Goal: Task Accomplishment & Management: Manage account settings

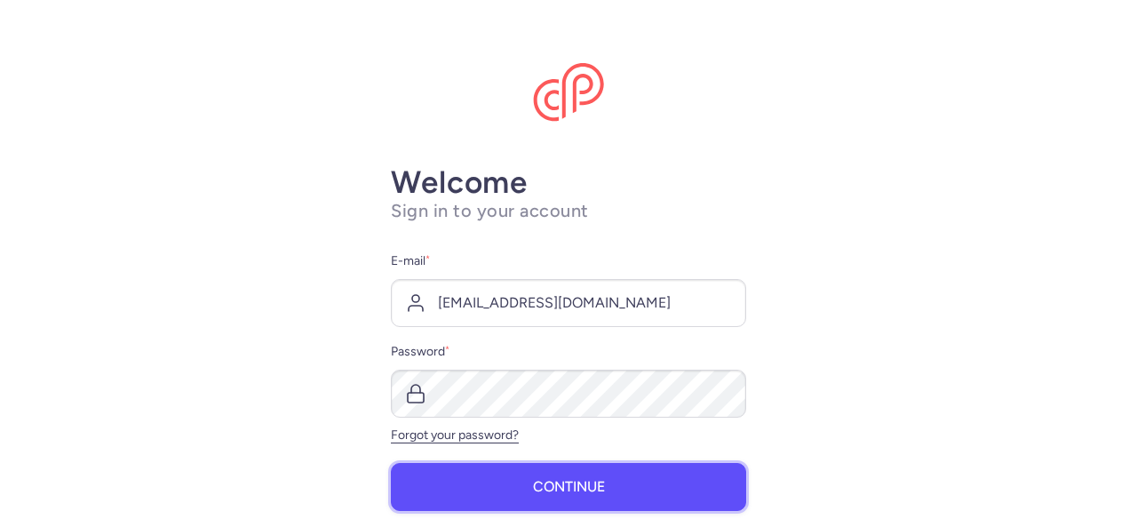
click at [511, 491] on button "Continue" at bounding box center [568, 487] width 355 height 48
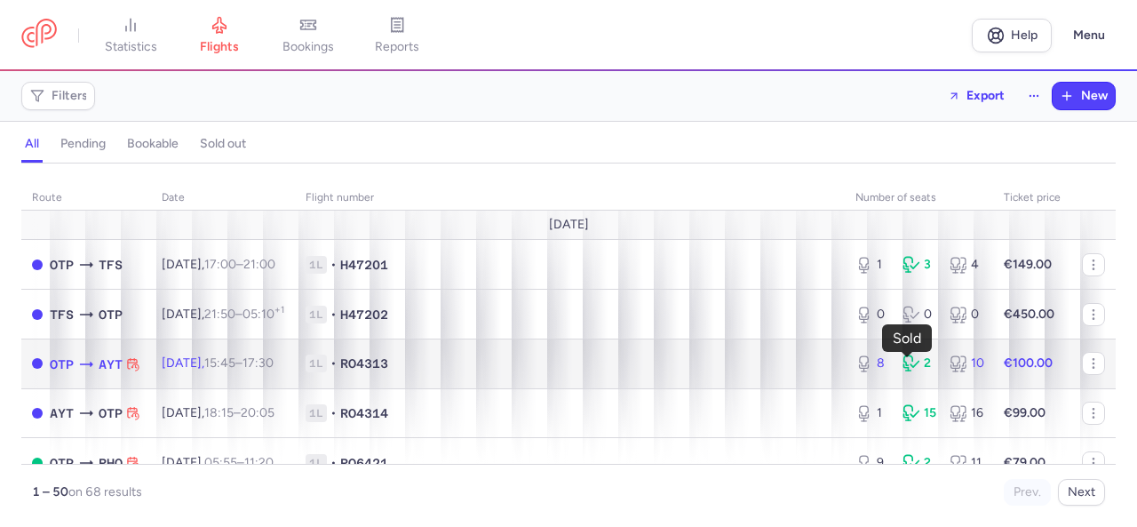
click at [913, 366] on div "2" at bounding box center [918, 363] width 33 height 18
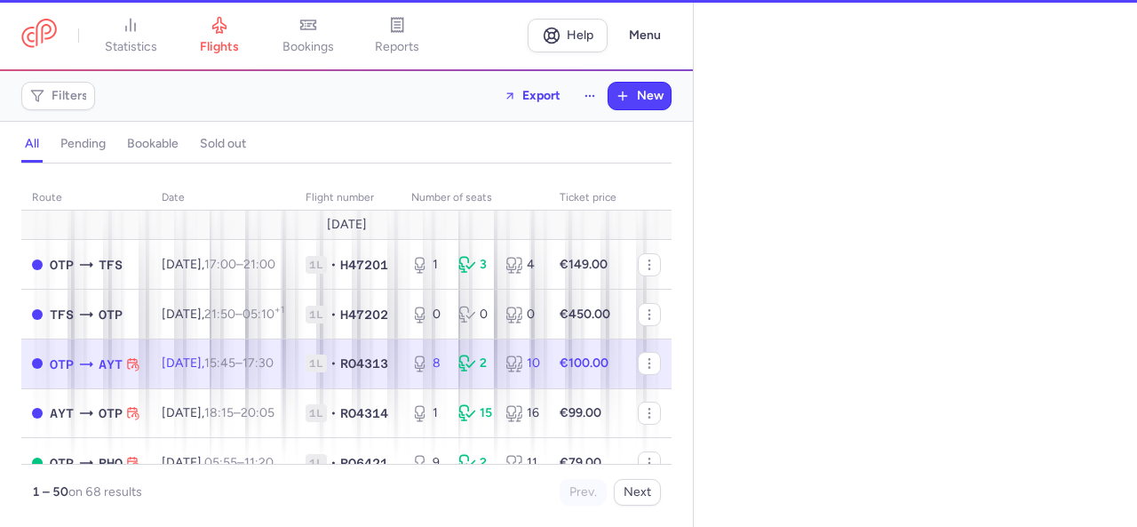
select select "days"
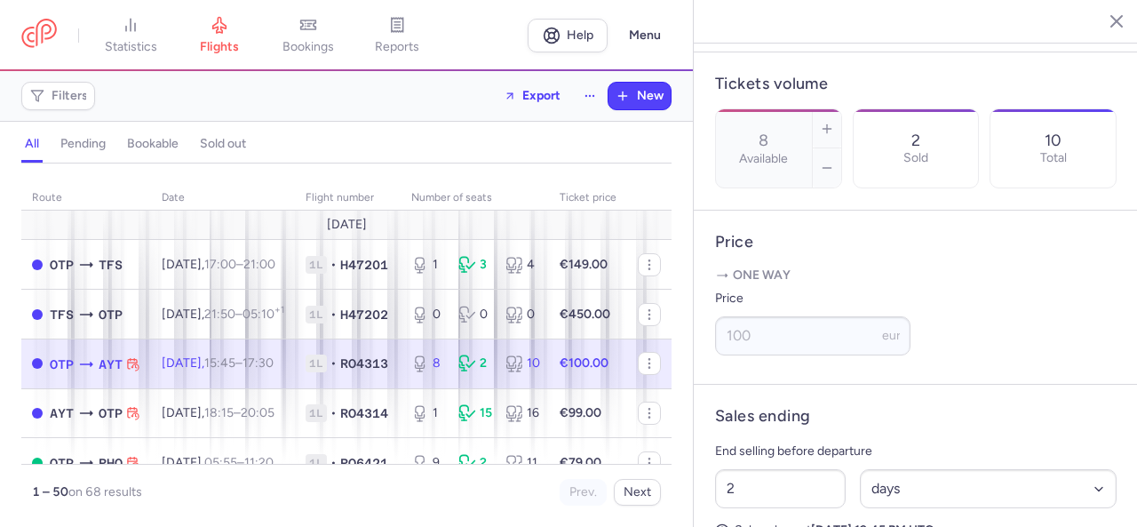
scroll to position [812, 0]
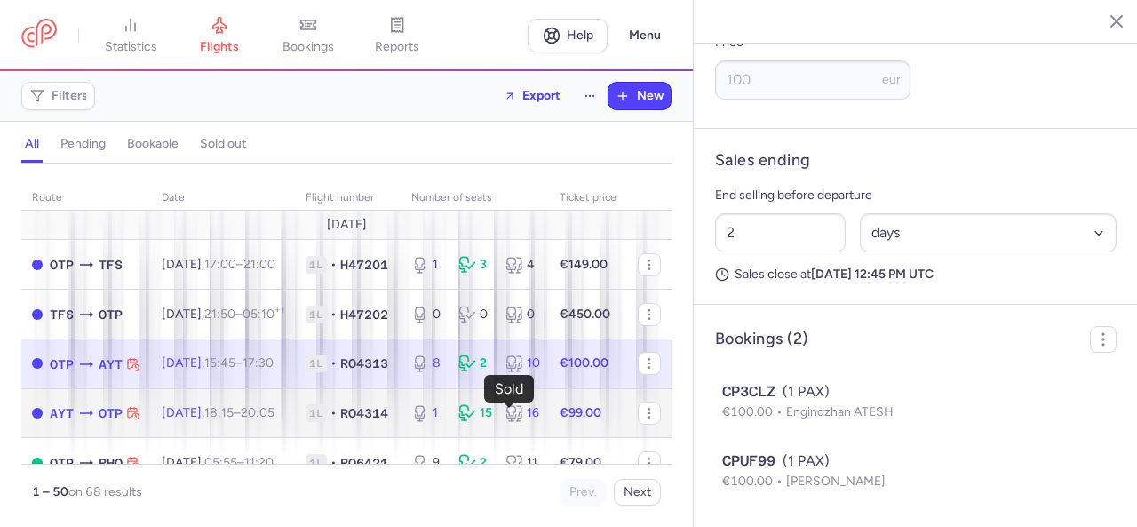
click at [476, 415] on icon at bounding box center [467, 413] width 18 height 18
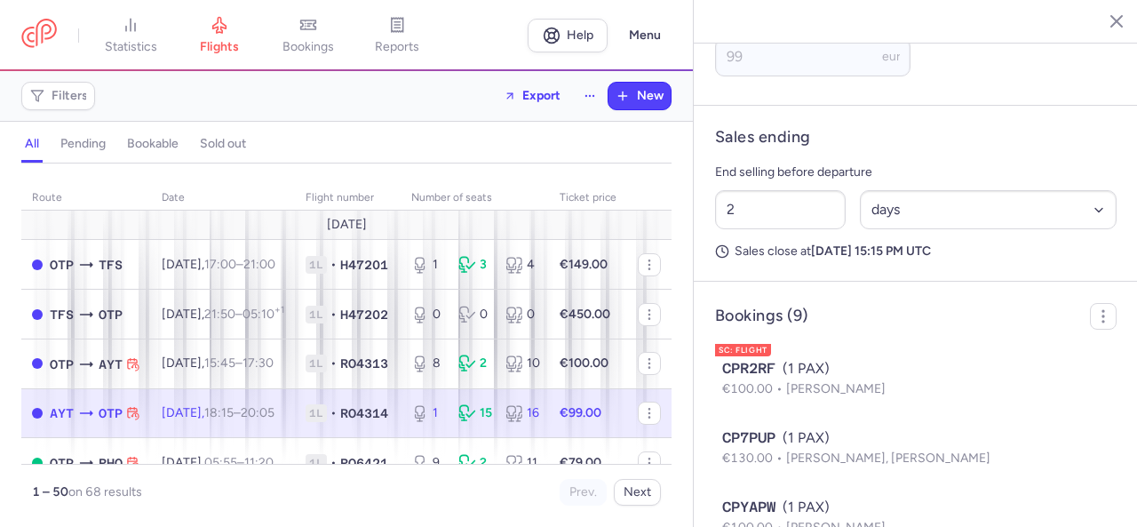
click at [510, 0] on body "statistics flights bookings reports Help Menu Filters Export New all pending bo…" at bounding box center [568, 0] width 1137 height 0
click at [476, 409] on icon at bounding box center [467, 413] width 18 height 18
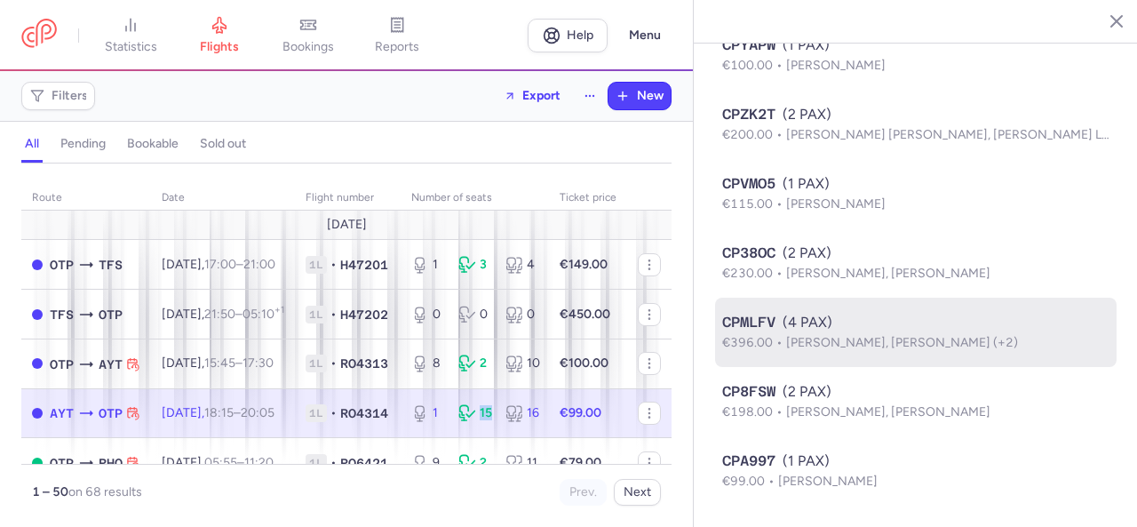
scroll to position [1208, 0]
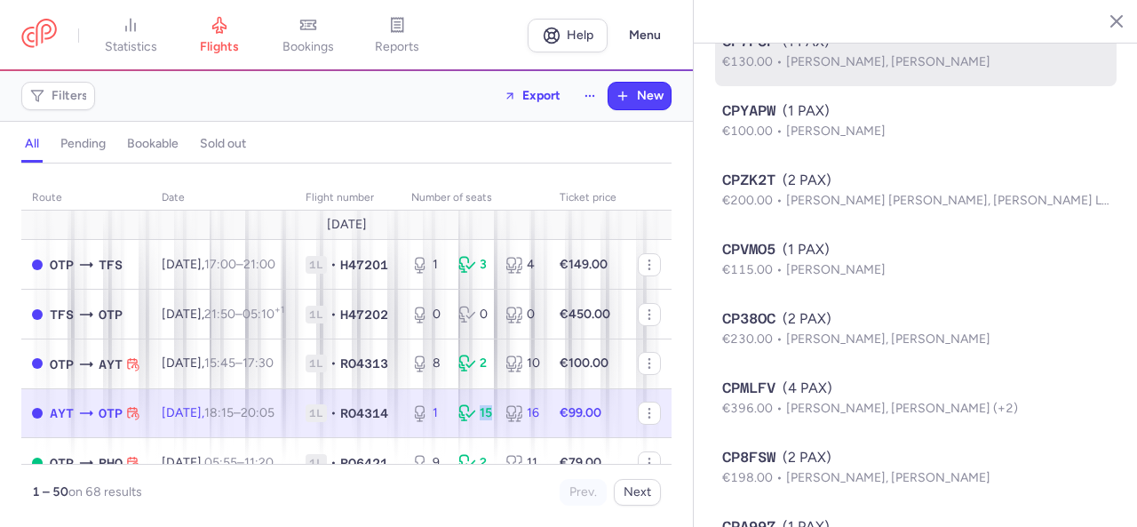
click at [777, 69] on span "€130.00" at bounding box center [754, 61] width 64 height 15
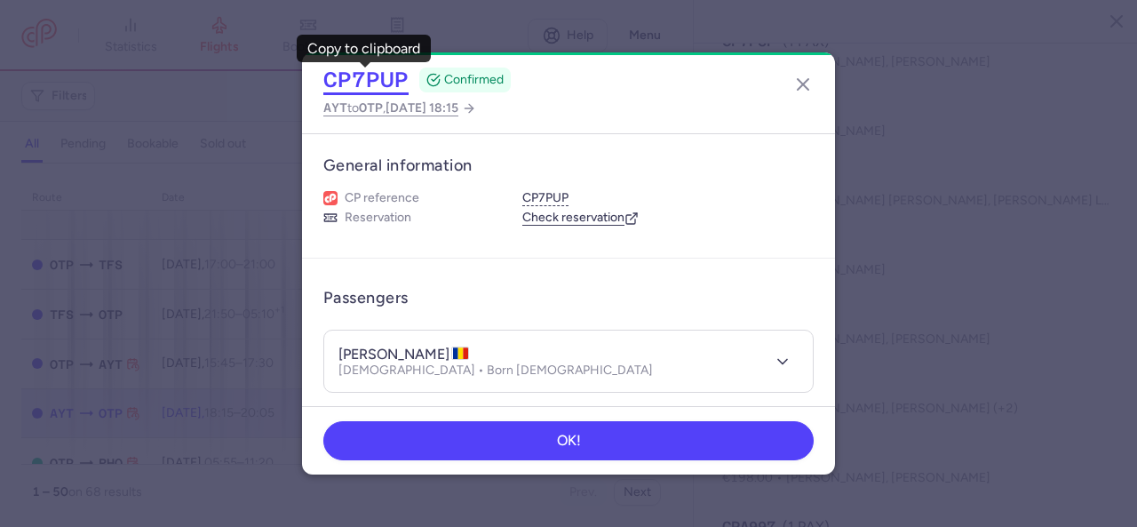
click at [345, 81] on button "CP7PUP" at bounding box center [365, 80] width 85 height 27
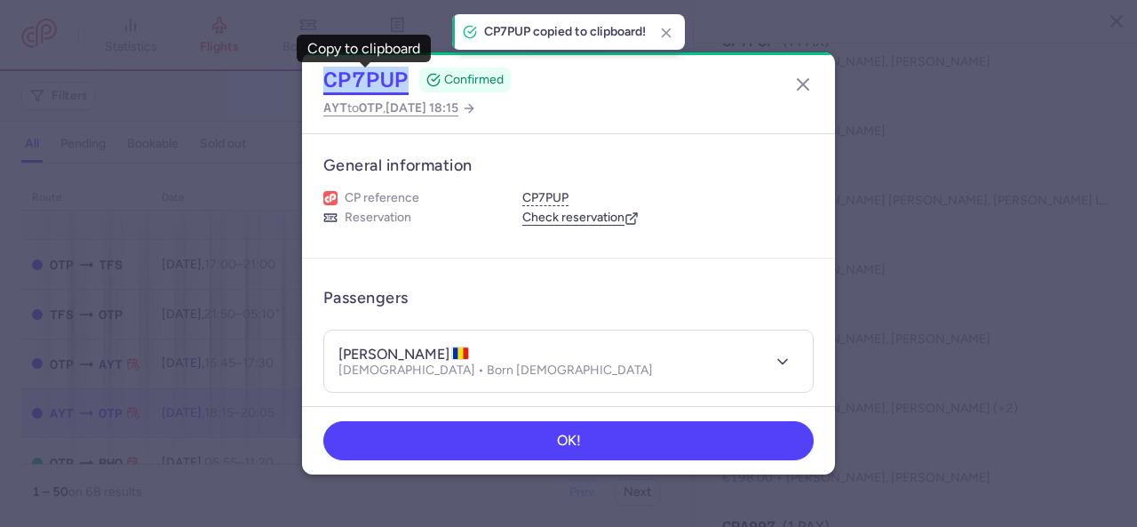
drag, startPoint x: 322, startPoint y: 75, endPoint x: 403, endPoint y: 80, distance: 80.9
click at [403, 80] on div "CP7PUP CONFIRMED AYT to OTP , [DATE] 18:15" at bounding box center [568, 92] width 533 height 81
copy button "CP7PUP"
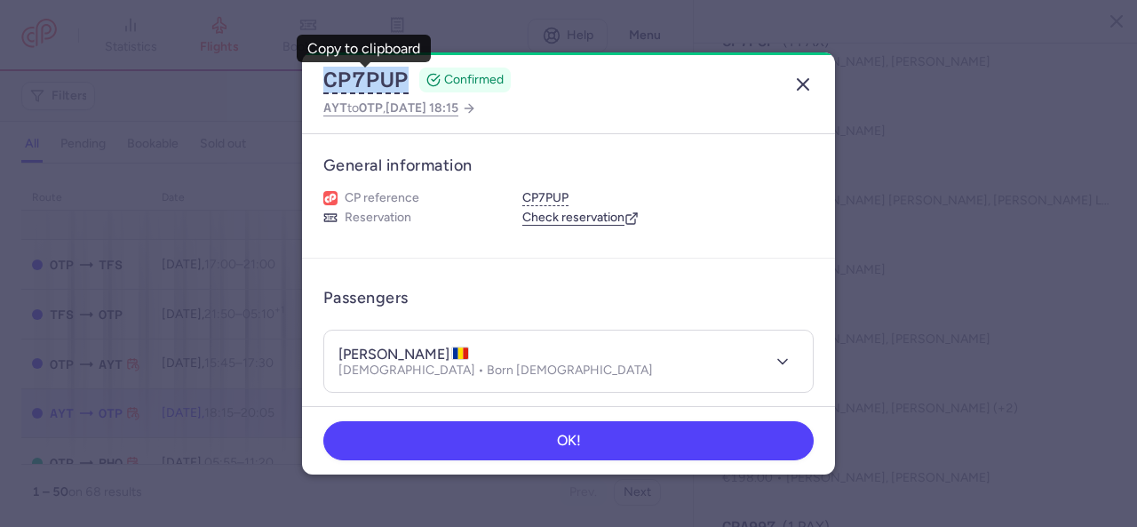
click at [807, 82] on icon "button" at bounding box center [802, 84] width 21 height 21
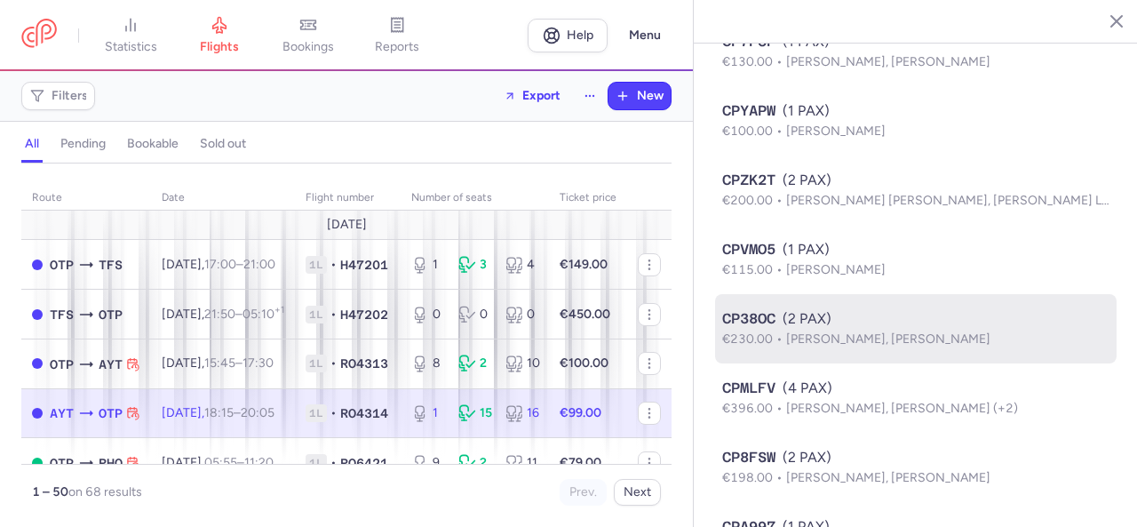
scroll to position [1296, 0]
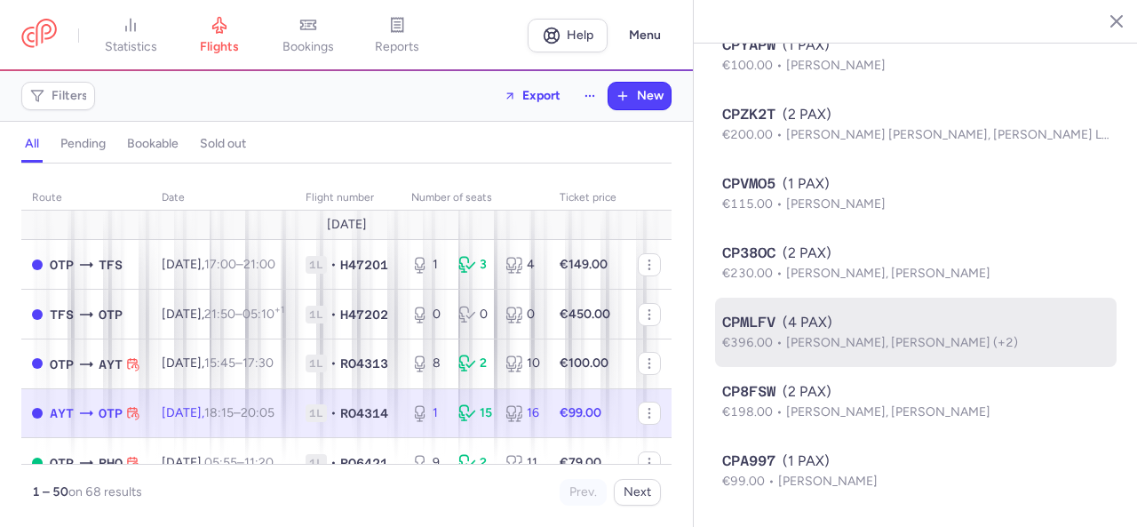
click at [844, 340] on span "[PERSON_NAME], [PERSON_NAME] (+2)" at bounding box center [902, 342] width 232 height 15
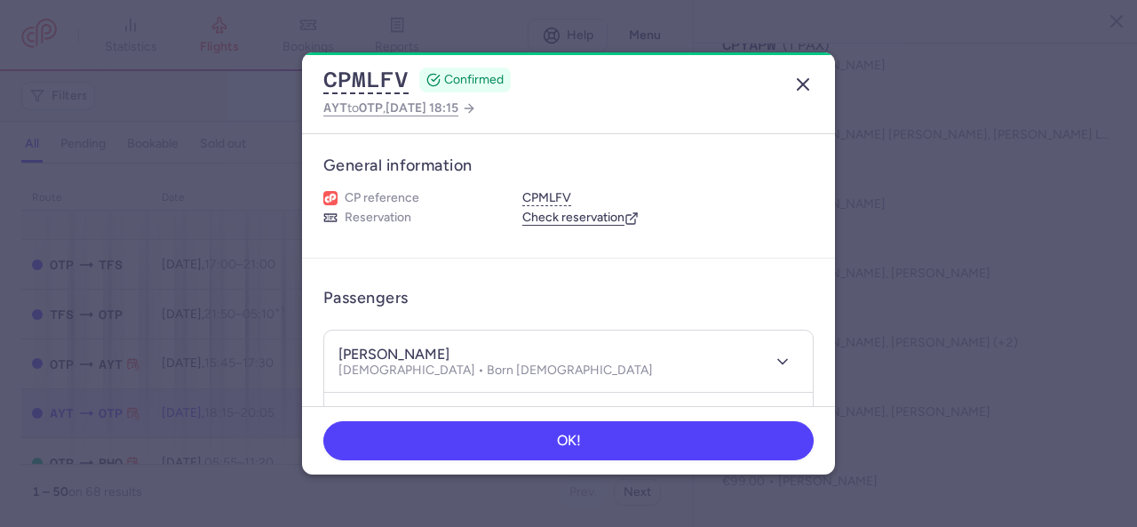
click at [801, 83] on line "button" at bounding box center [802, 84] width 11 height 11
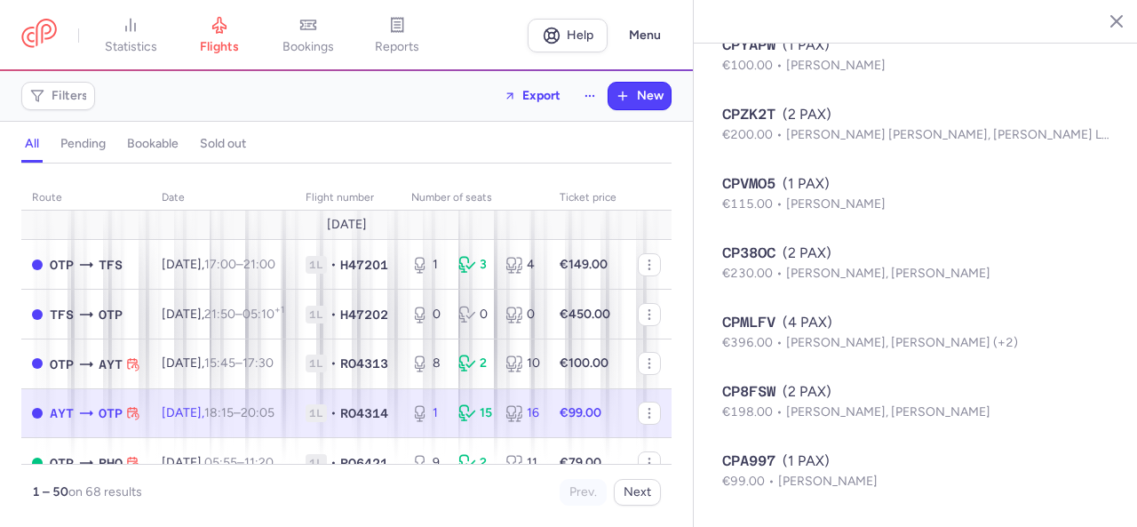
click at [892, 343] on span "[PERSON_NAME], [PERSON_NAME] (+2)" at bounding box center [902, 342] width 232 height 15
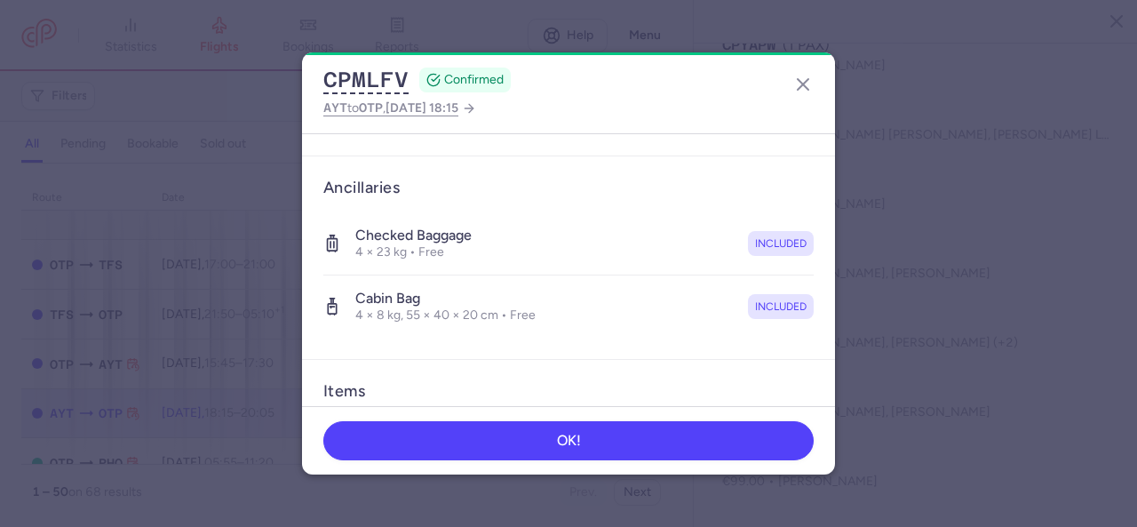
scroll to position [266, 0]
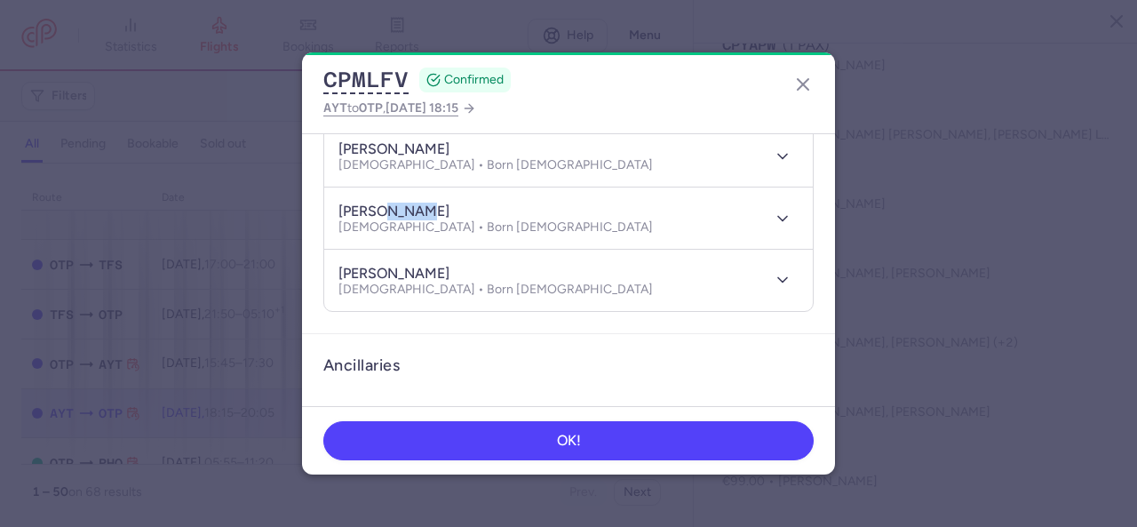
drag, startPoint x: 426, startPoint y: 210, endPoint x: 383, endPoint y: 210, distance: 43.5
click at [383, 210] on div "[PERSON_NAME]" at bounding box center [495, 211] width 314 height 19
copy h4 "[PERSON_NAME]"
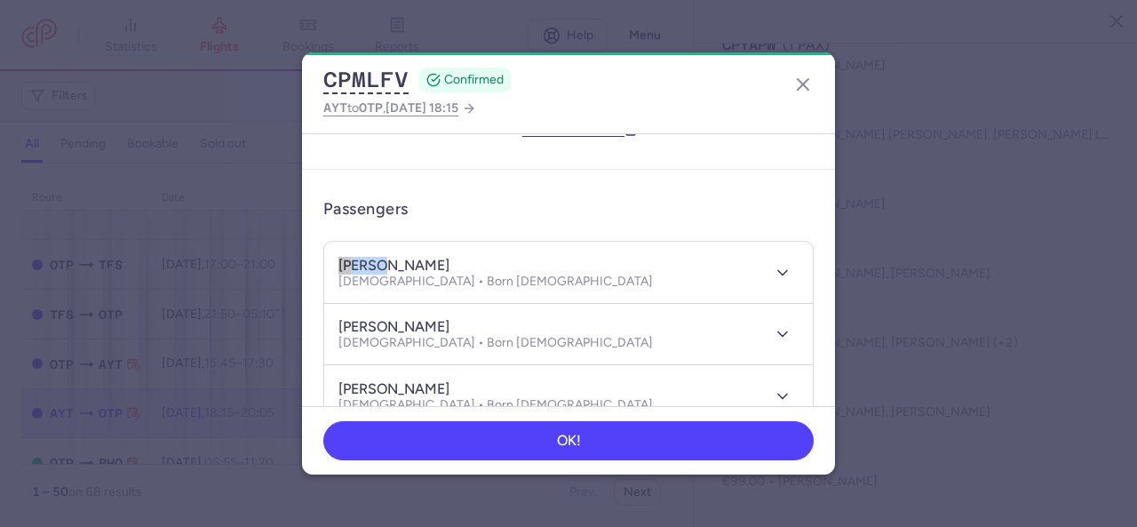
drag, startPoint x: 339, startPoint y: 262, endPoint x: 386, endPoint y: 265, distance: 47.2
click at [386, 265] on h4 "[PERSON_NAME]" at bounding box center [393, 266] width 111 height 18
copy h4 "yogesh"
drag, startPoint x: 338, startPoint y: 323, endPoint x: 392, endPoint y: 325, distance: 54.2
click at [392, 325] on h4 "[PERSON_NAME]" at bounding box center [393, 327] width 111 height 18
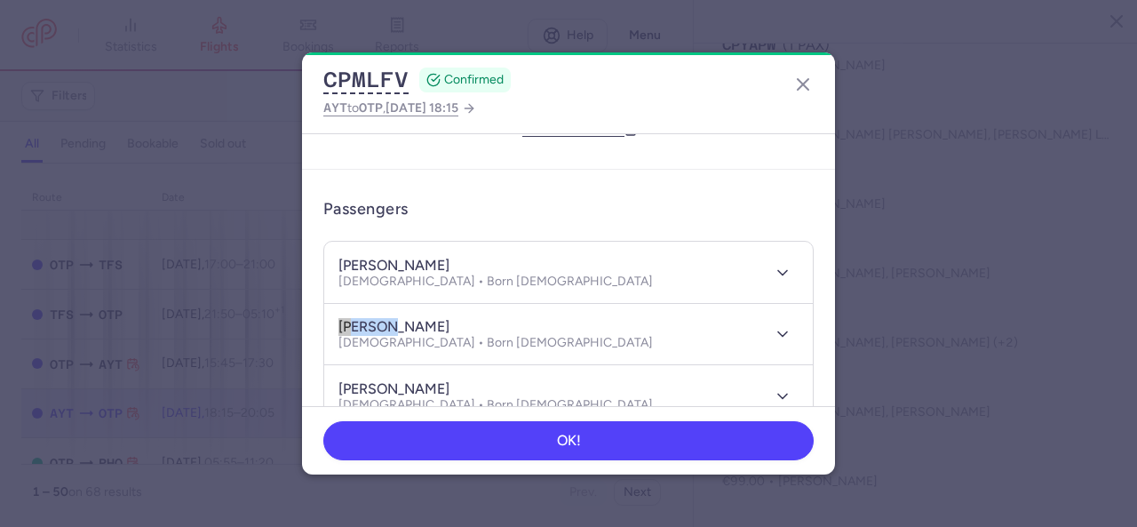
copy h4 "andreea"
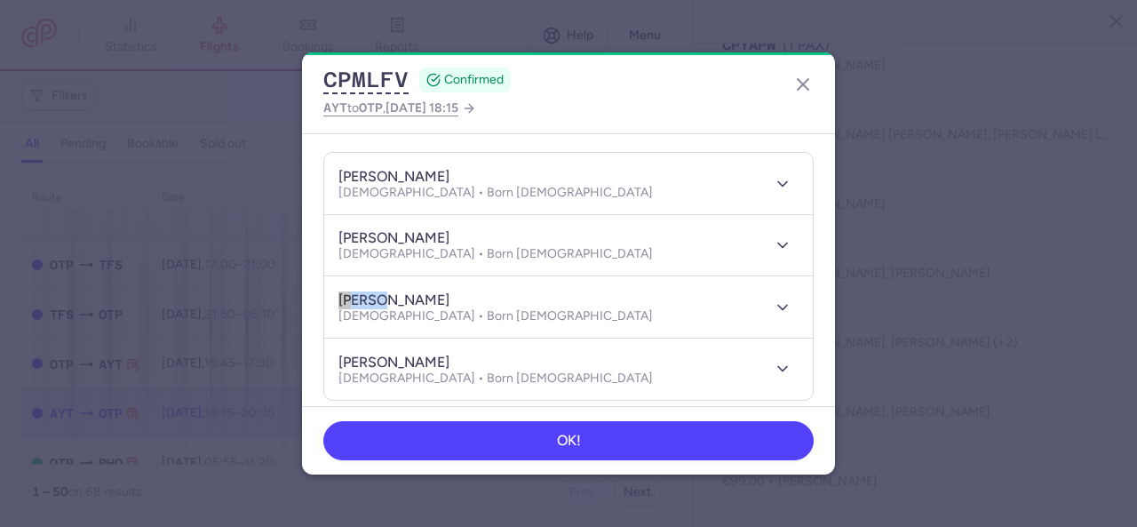
drag, startPoint x: 379, startPoint y: 299, endPoint x: 334, endPoint y: 294, distance: 45.6
click at [334, 294] on header "[PERSON_NAME] [DEMOGRAPHIC_DATA] • Born [DEMOGRAPHIC_DATA]" at bounding box center [568, 306] width 488 height 61
copy h4 "[PERSON_NAME]"
drag, startPoint x: 380, startPoint y: 360, endPoint x: 335, endPoint y: 357, distance: 45.4
click at [335, 357] on header "[PERSON_NAME] [DEMOGRAPHIC_DATA] • Born [DEMOGRAPHIC_DATA]" at bounding box center [568, 368] width 488 height 61
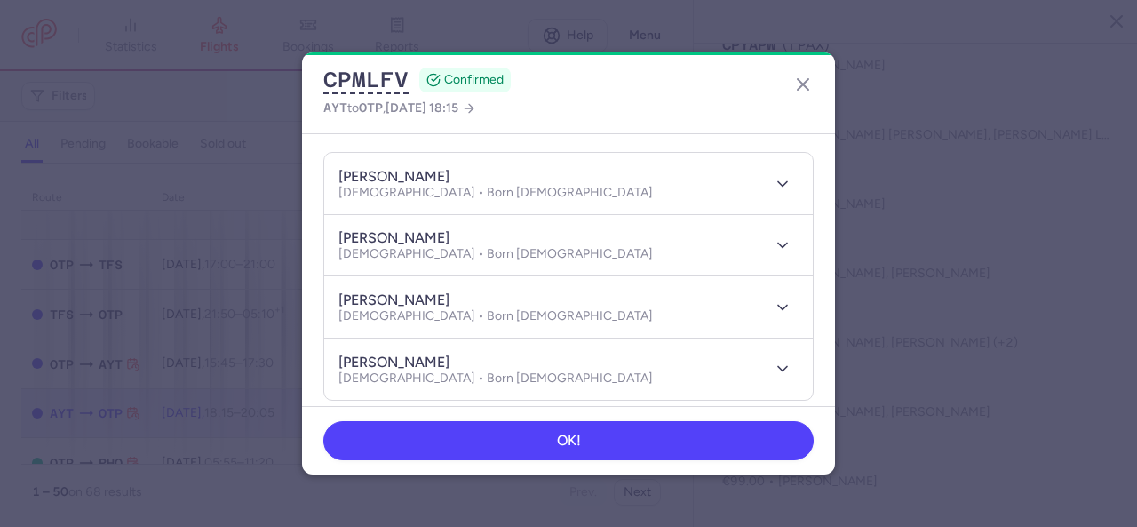
drag, startPoint x: 335, startPoint y: 356, endPoint x: 381, endPoint y: 365, distance: 47.0
click at [381, 365] on h4 "[PERSON_NAME]" at bounding box center [393, 362] width 111 height 18
drag, startPoint x: 382, startPoint y: 361, endPoint x: 321, endPoint y: 364, distance: 61.3
click at [321, 364] on article "Passengers [PERSON_NAME] [DEMOGRAPHIC_DATA] • Born [DEMOGRAPHIC_DATA] [PERSON_N…" at bounding box center [568, 251] width 533 height 341
copy h4 "anayra"
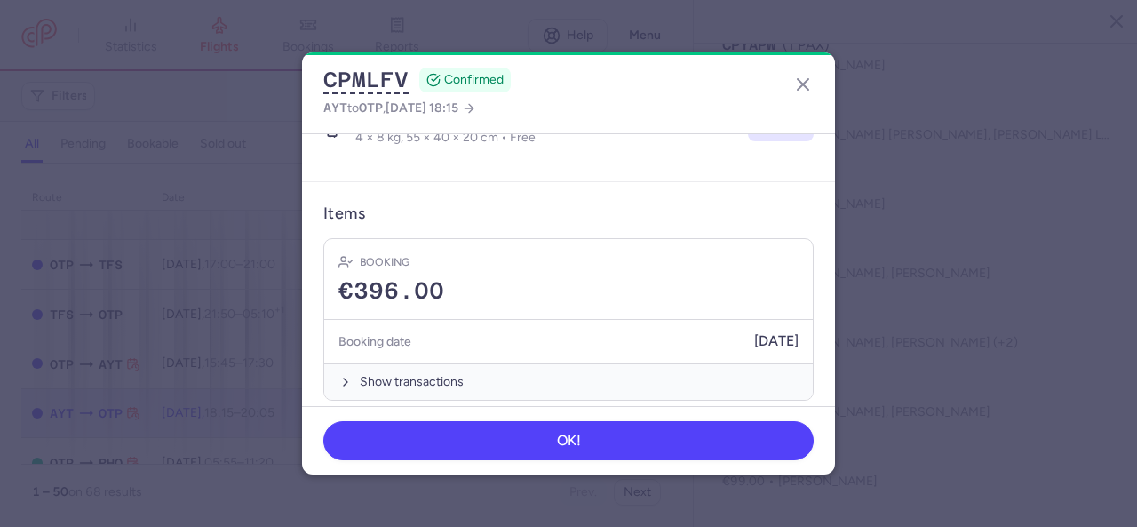
scroll to position [633, 0]
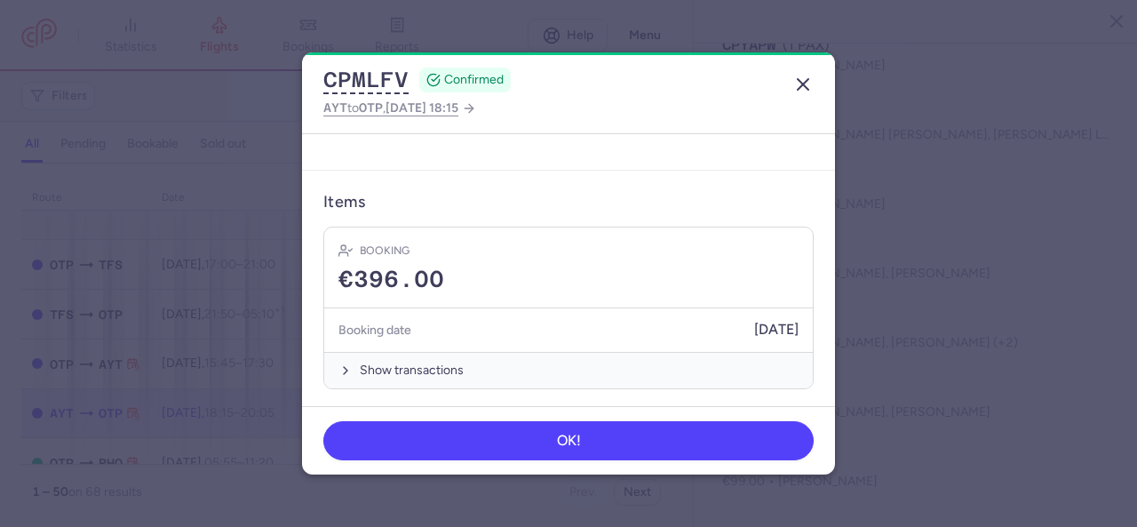
click at [806, 88] on line "button" at bounding box center [802, 84] width 11 height 11
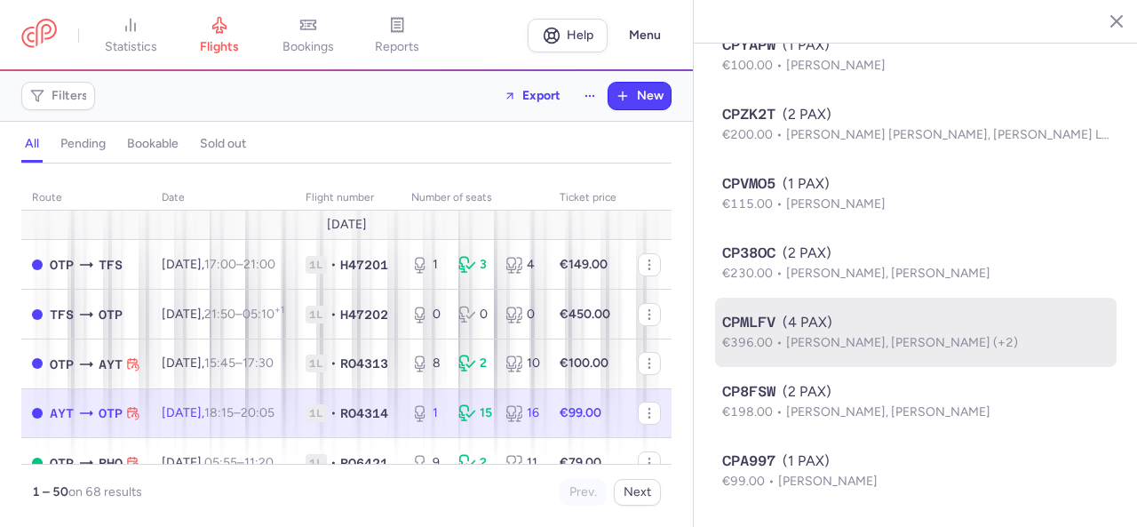
click at [891, 333] on p "€396.00 [PERSON_NAME], [PERSON_NAME] (+2)" at bounding box center [915, 343] width 387 height 20
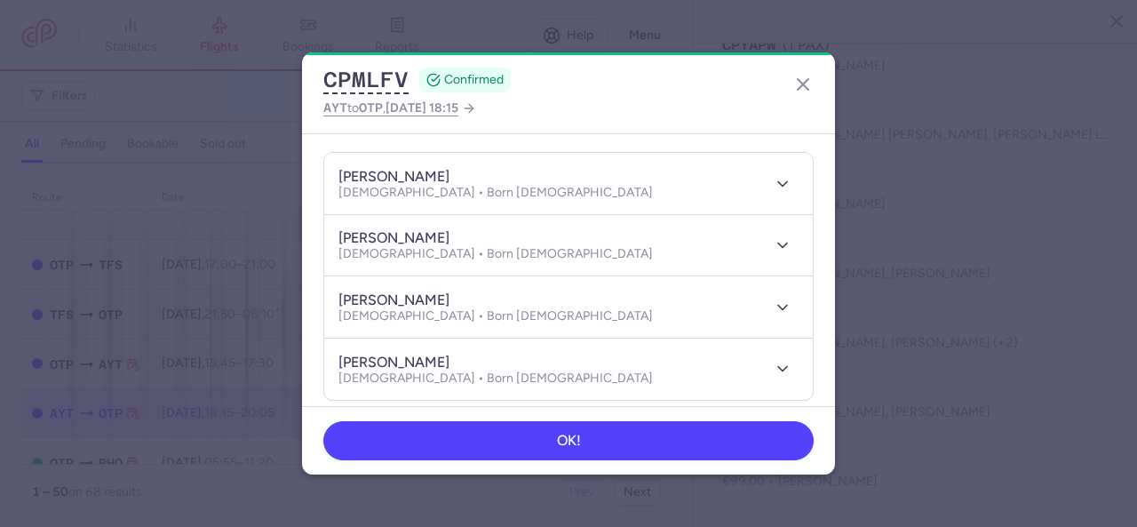
scroll to position [266, 0]
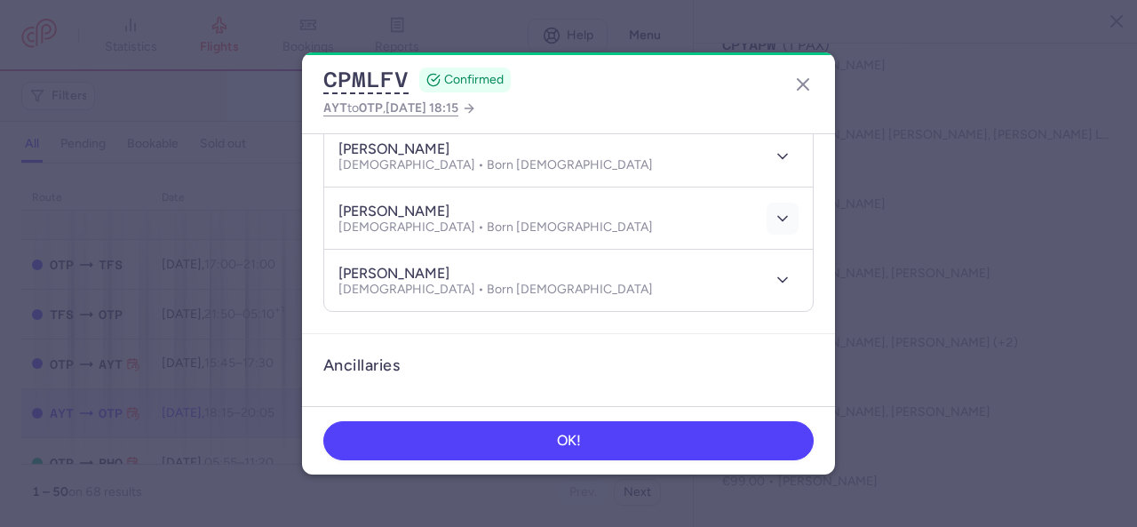
click at [773, 218] on icon "button" at bounding box center [782, 219] width 18 height 18
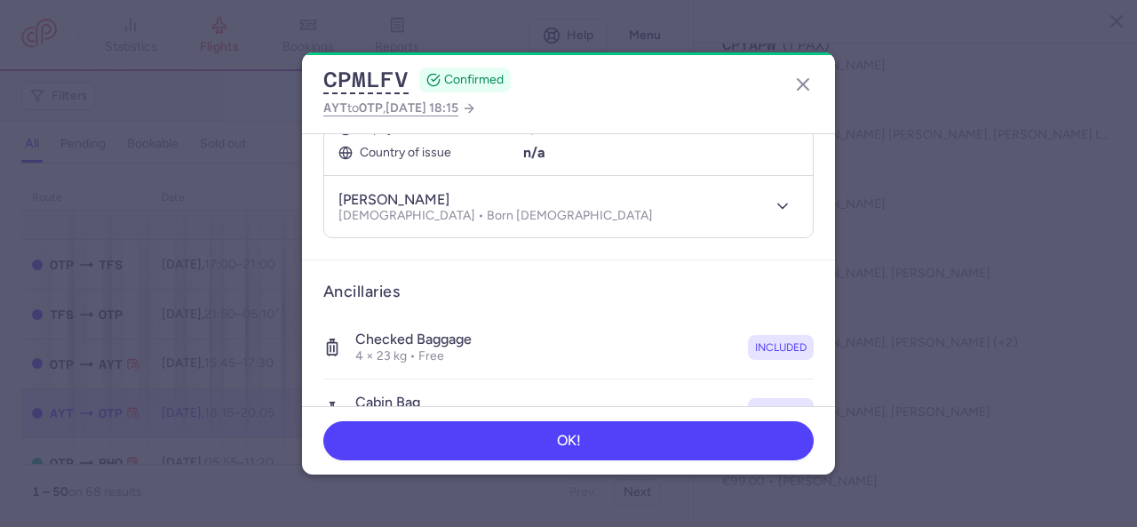
scroll to position [622, 0]
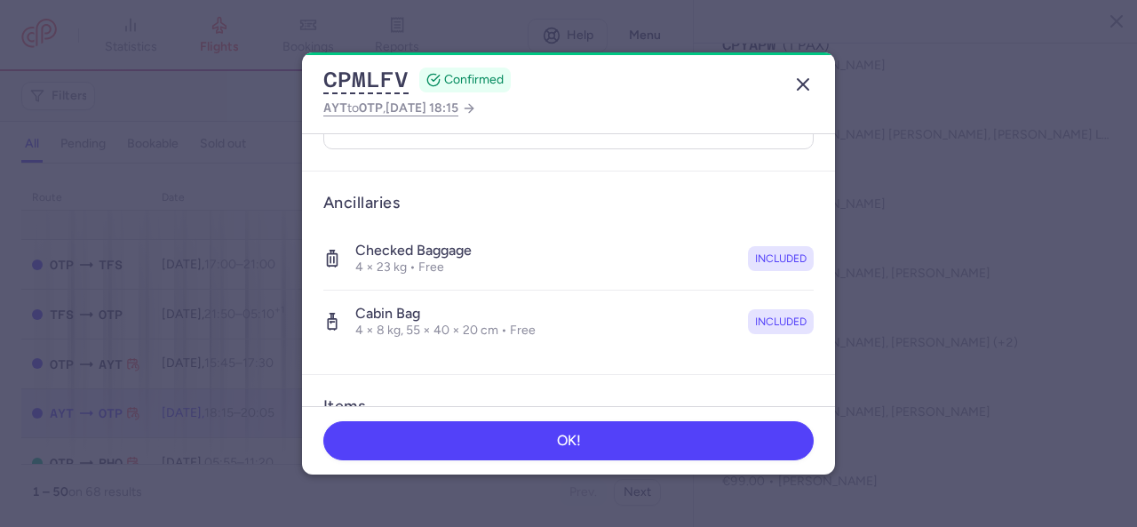
click at [804, 88] on icon "button" at bounding box center [802, 84] width 21 height 21
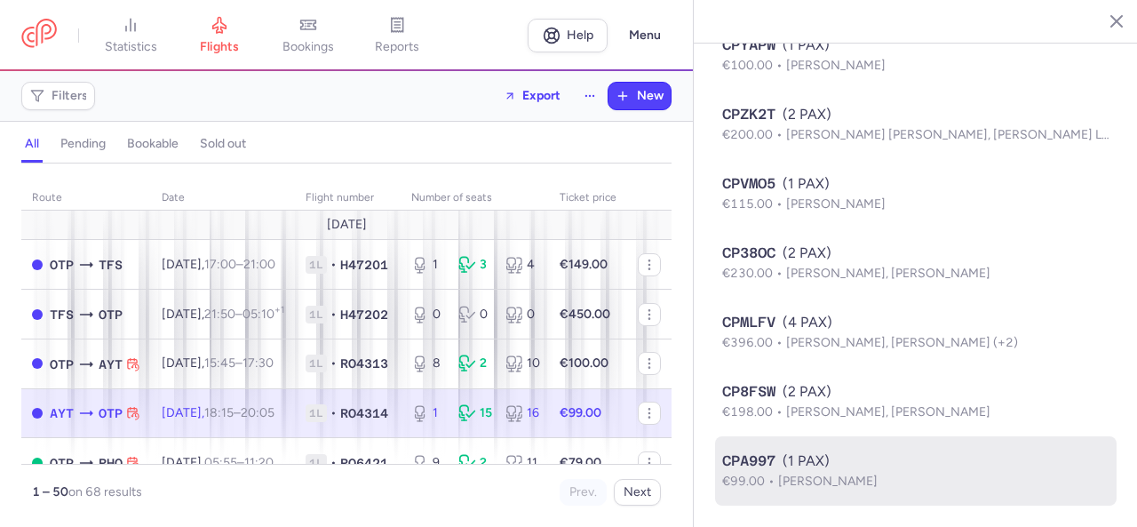
click at [794, 468] on div "CPA997 (1 PAX)" at bounding box center [915, 460] width 387 height 21
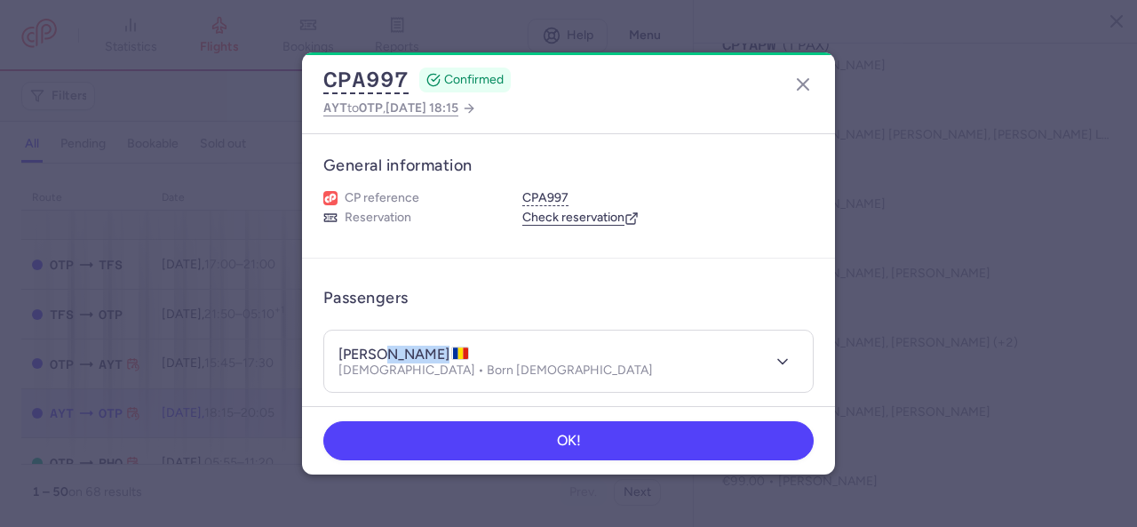
drag, startPoint x: 440, startPoint y: 353, endPoint x: 376, endPoint y: 348, distance: 64.2
click at [376, 348] on h4 "[PERSON_NAME]" at bounding box center [403, 354] width 131 height 18
copy h4 "PRUNARU"
click at [804, 93] on icon "button" at bounding box center [802, 84] width 21 height 21
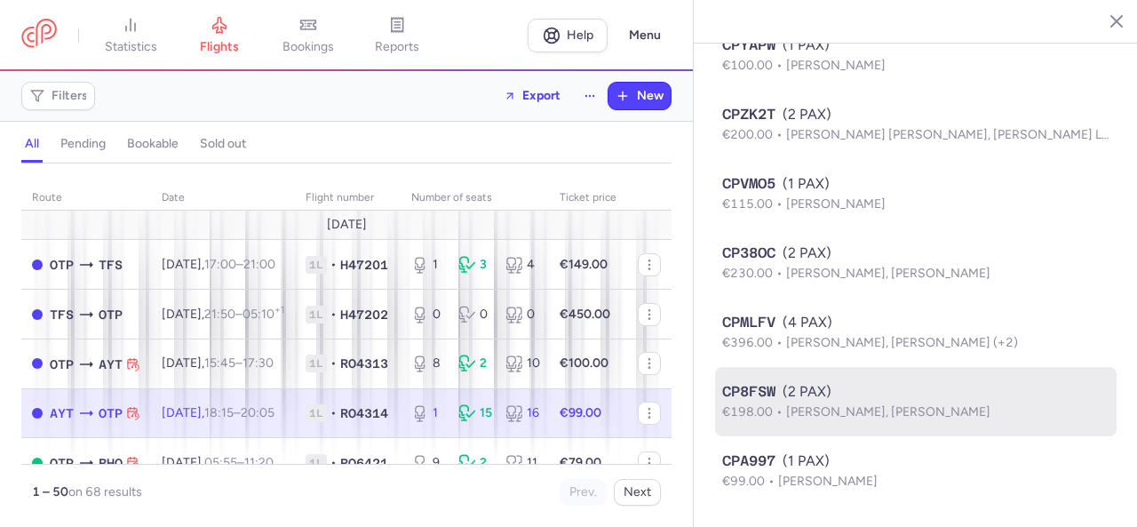
click at [880, 400] on div "CP8FSW (2 PAX)" at bounding box center [915, 391] width 387 height 21
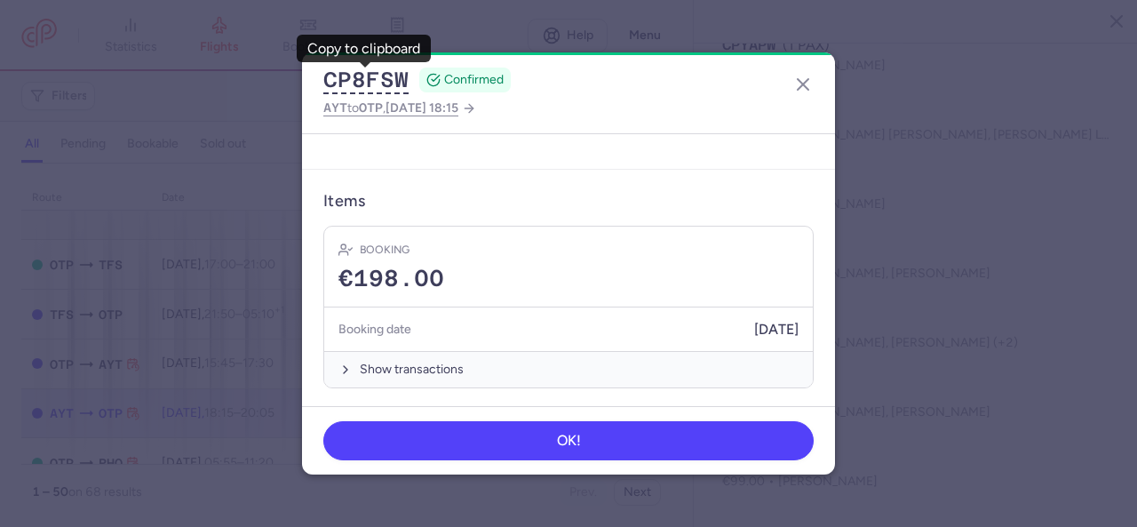
scroll to position [66, 0]
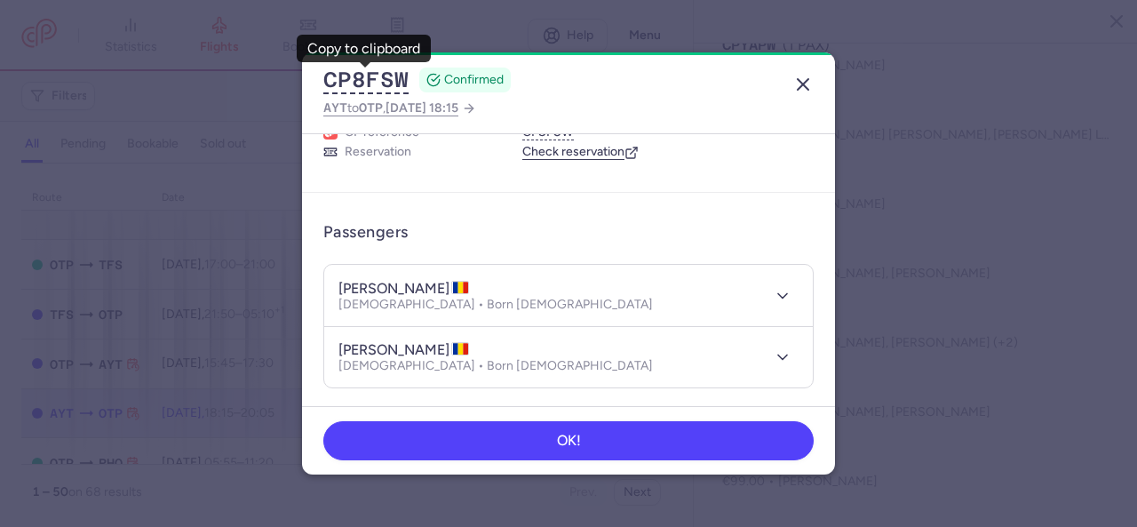
click at [806, 84] on icon "button" at bounding box center [802, 84] width 21 height 21
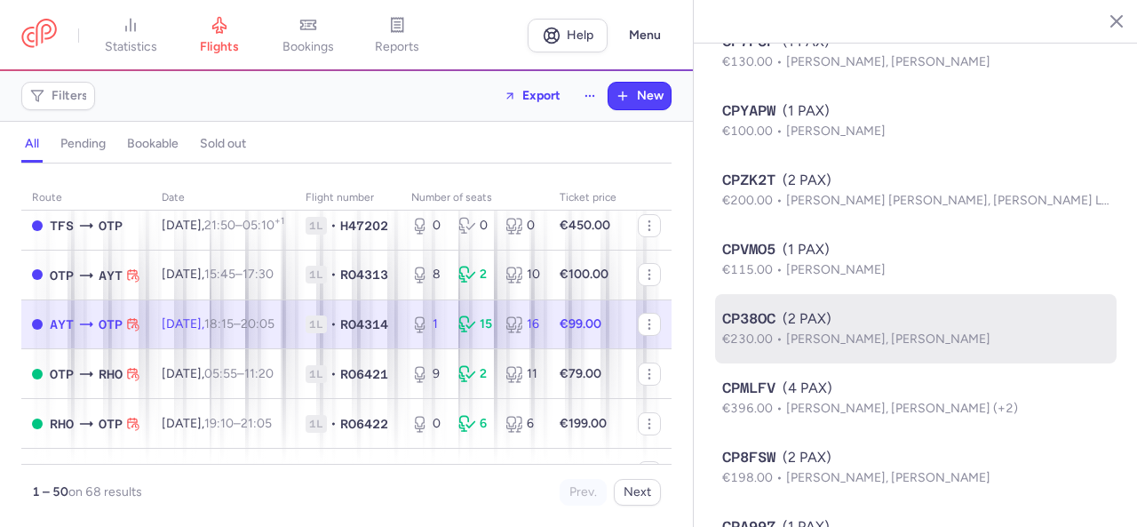
scroll to position [1296, 0]
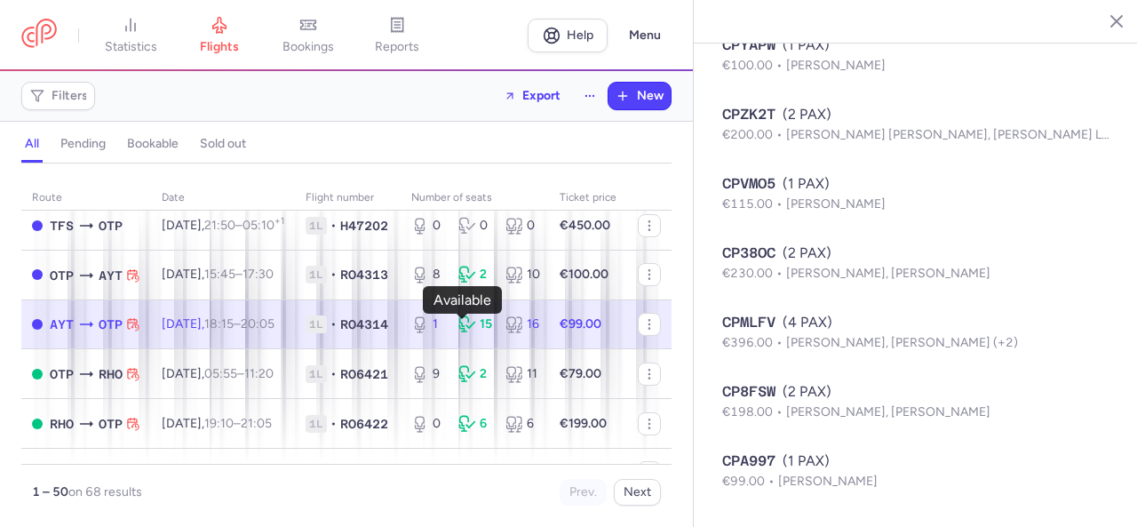
click at [429, 331] on icon at bounding box center [420, 324] width 18 height 18
click at [444, 333] on div "1" at bounding box center [427, 324] width 33 height 18
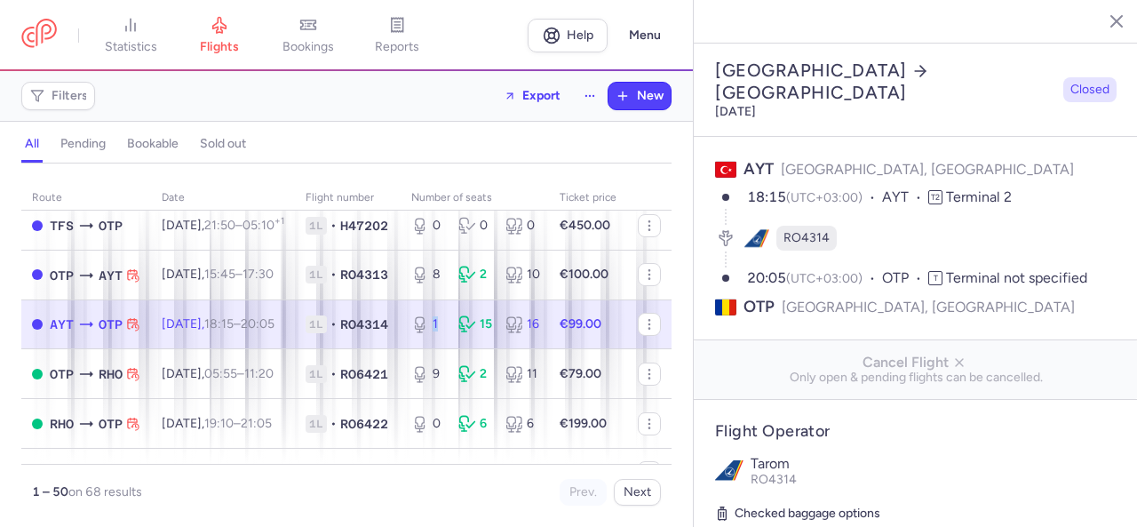
scroll to position [355, 0]
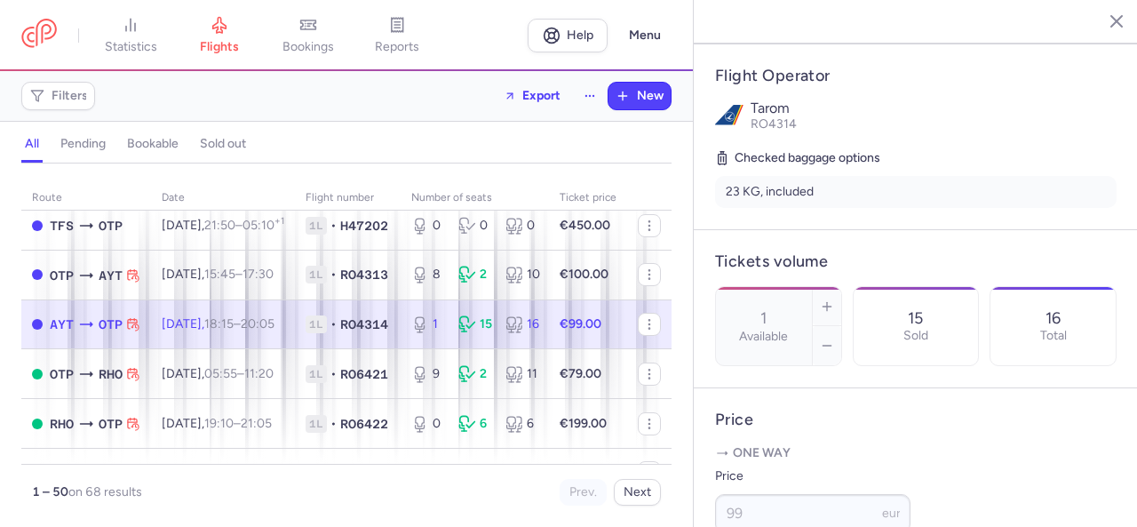
click at [516, 329] on icon at bounding box center [511, 328] width 9 height 4
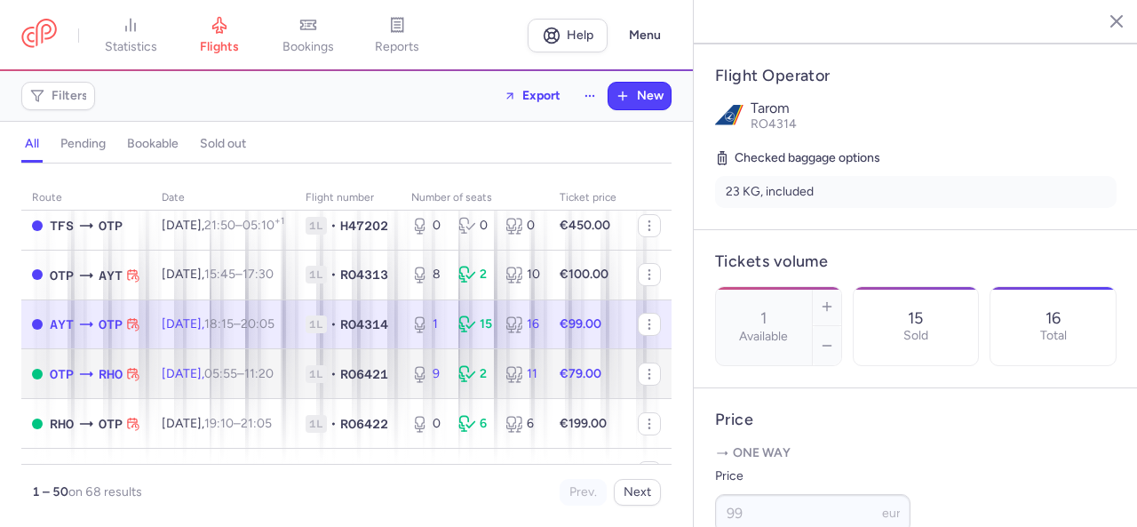
click at [488, 378] on div "9 2 11" at bounding box center [474, 374] width 141 height 32
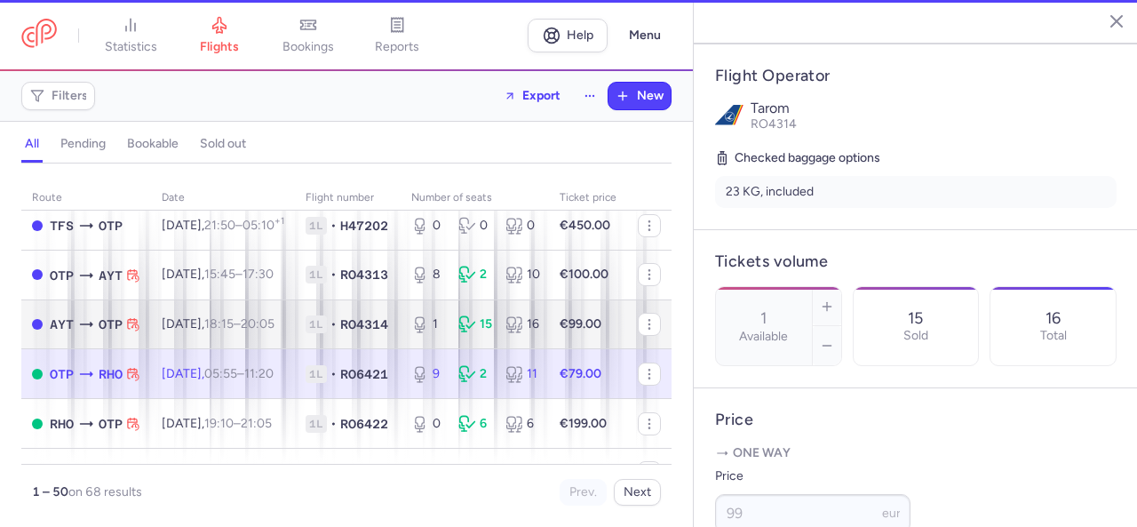
type input "9"
type input "1"
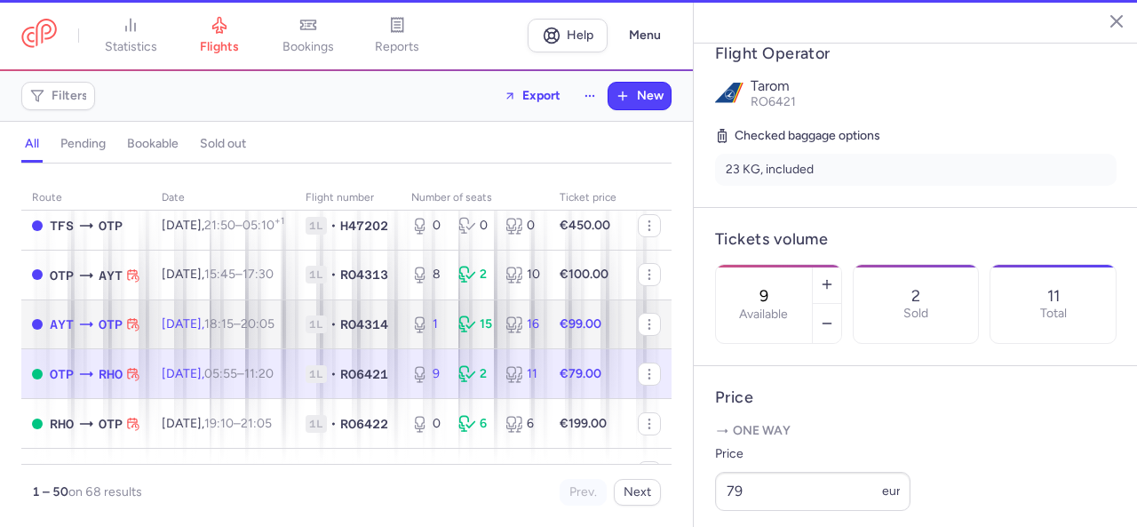
click at [485, 322] on div "1 15 16" at bounding box center [474, 324] width 141 height 32
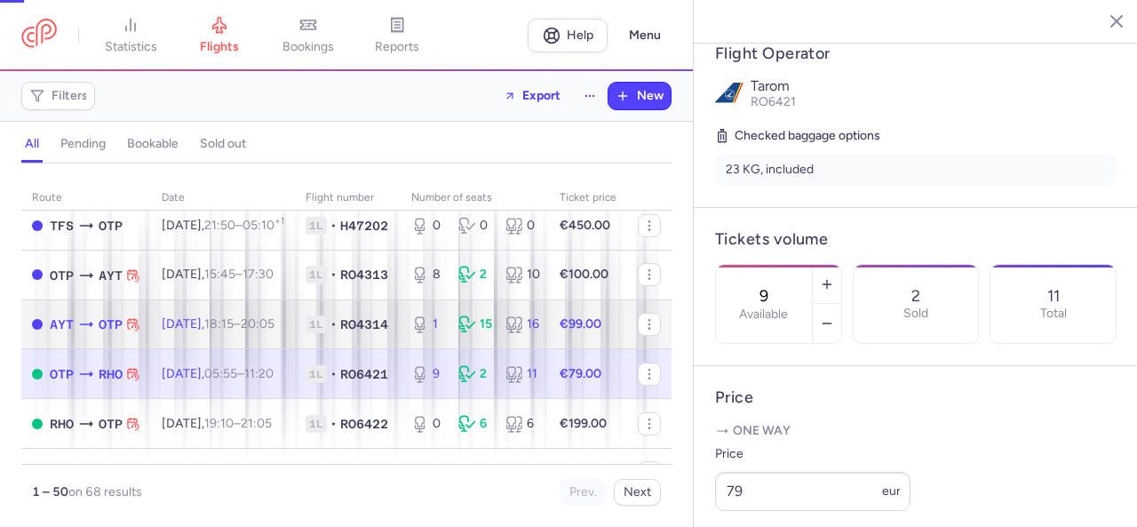
type input "1"
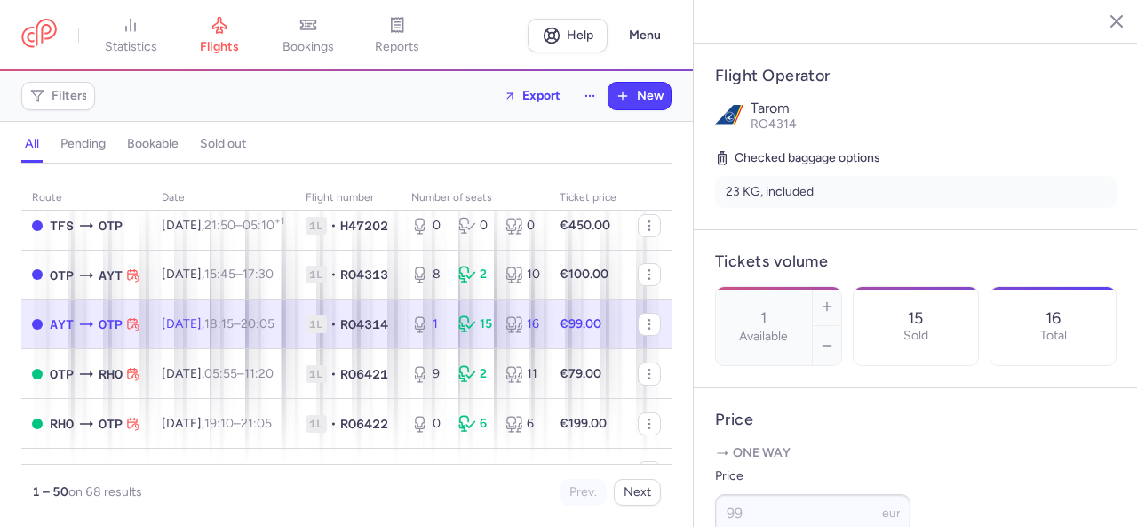
scroll to position [622, 0]
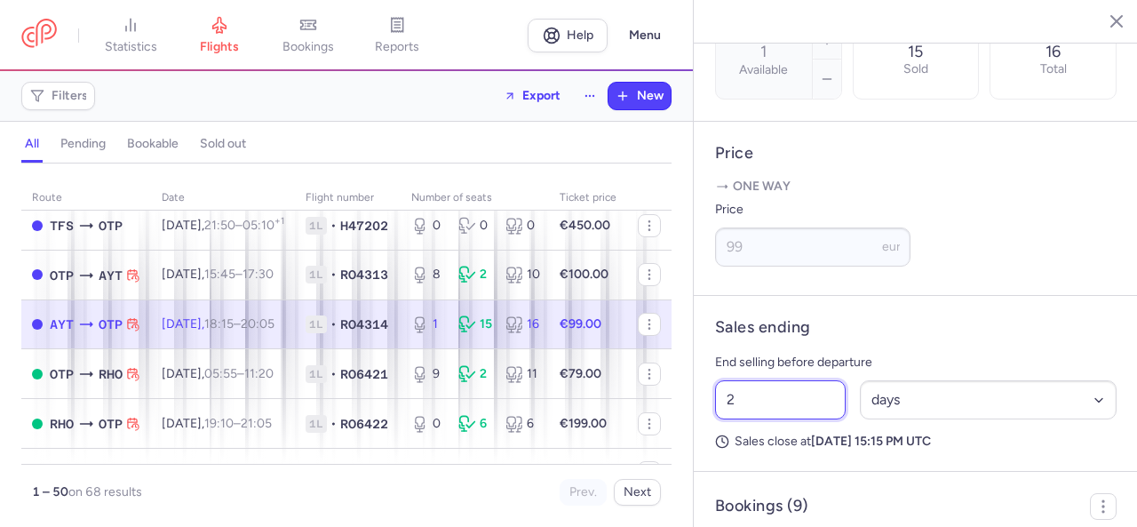
drag, startPoint x: 773, startPoint y: 432, endPoint x: 709, endPoint y: 425, distance: 65.2
click at [709, 425] on div "2 Select an option hours days" at bounding box center [916, 399] width 416 height 53
type input "12"
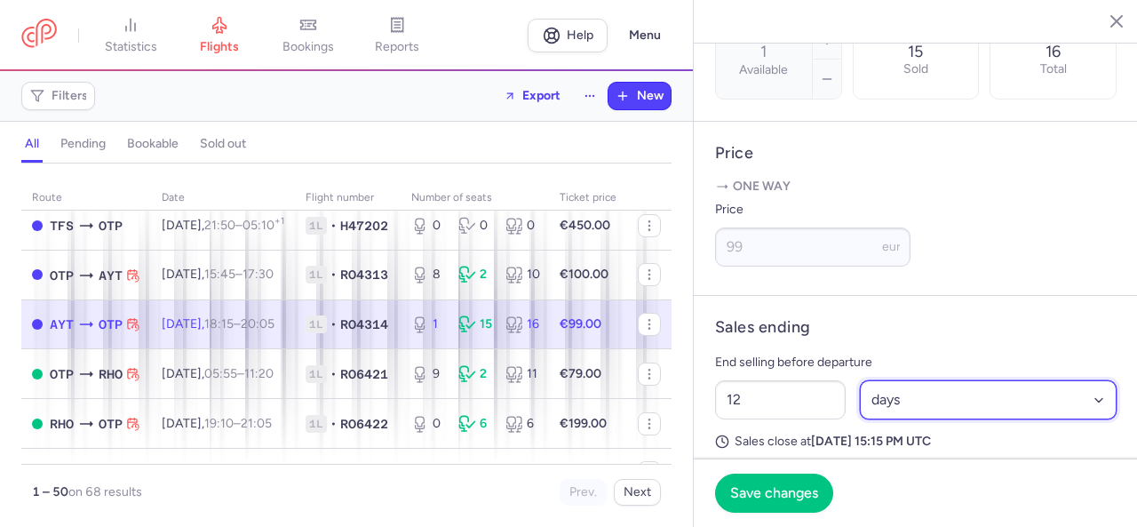
click at [893, 419] on select "Select an option hours days" at bounding box center [988, 399] width 257 height 39
select select "hours"
click at [860, 404] on select "Select an option hours days" at bounding box center [988, 399] width 257 height 39
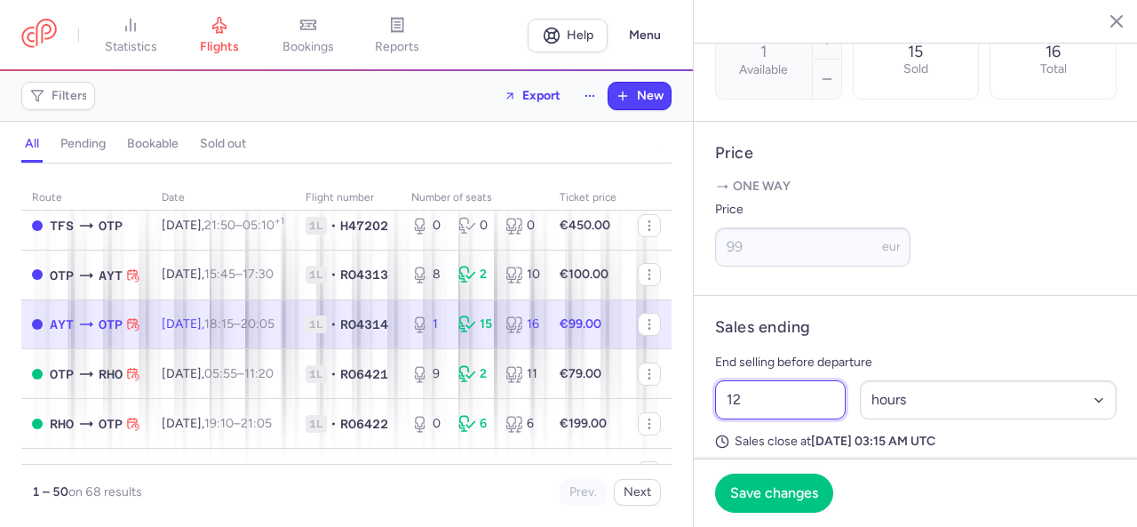
click at [753, 411] on input "12" at bounding box center [780, 399] width 131 height 39
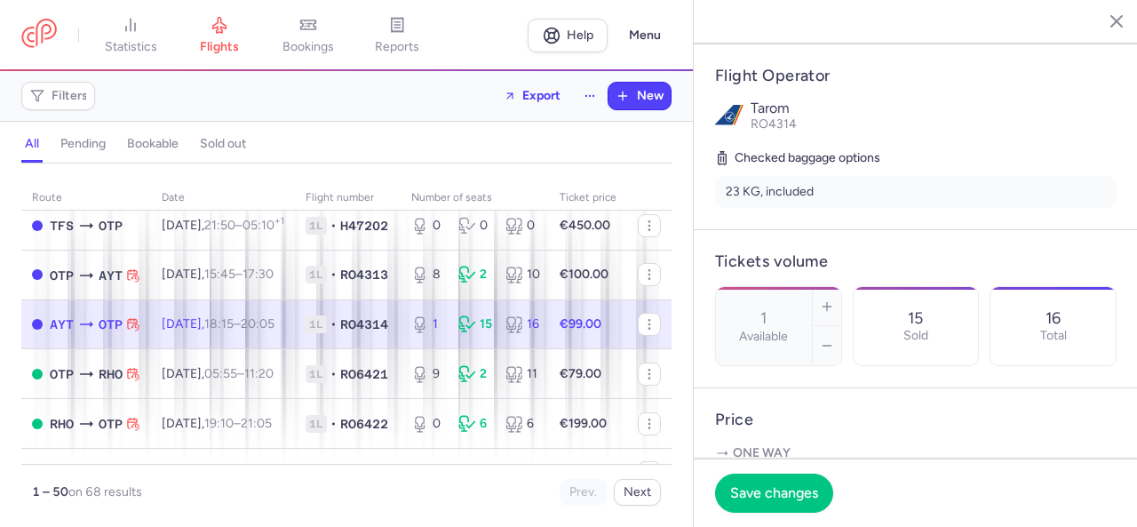
type input "10"
click at [804, 482] on button "Save changes" at bounding box center [774, 491] width 118 height 39
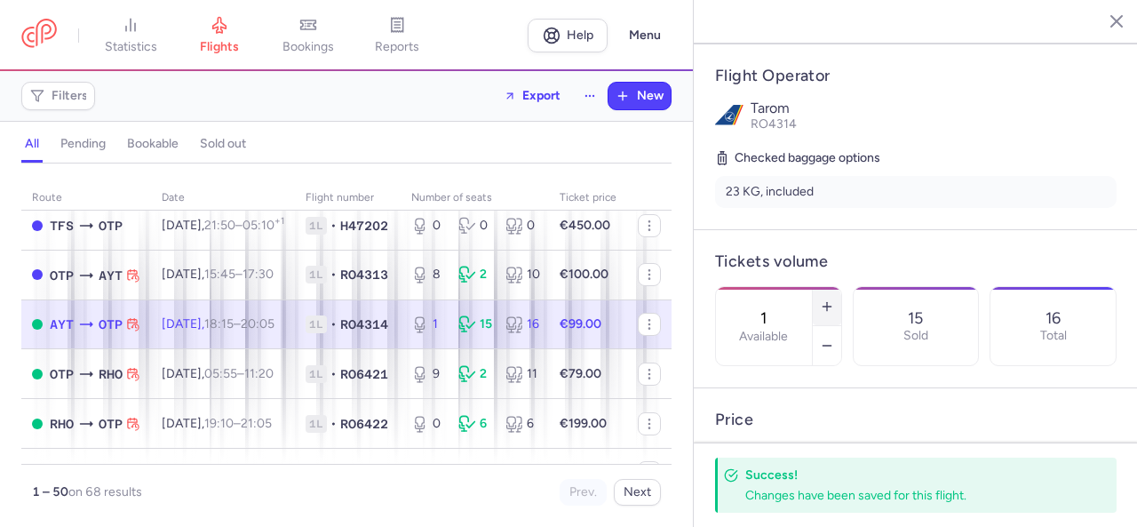
click at [834, 299] on icon "button" at bounding box center [827, 306] width 14 height 14
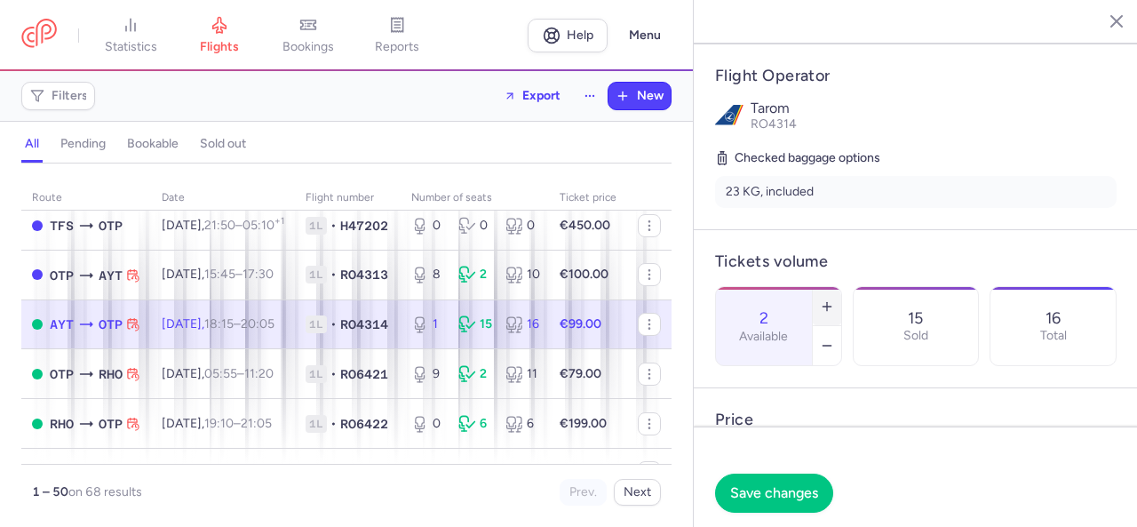
click at [834, 299] on icon "button" at bounding box center [827, 306] width 14 height 14
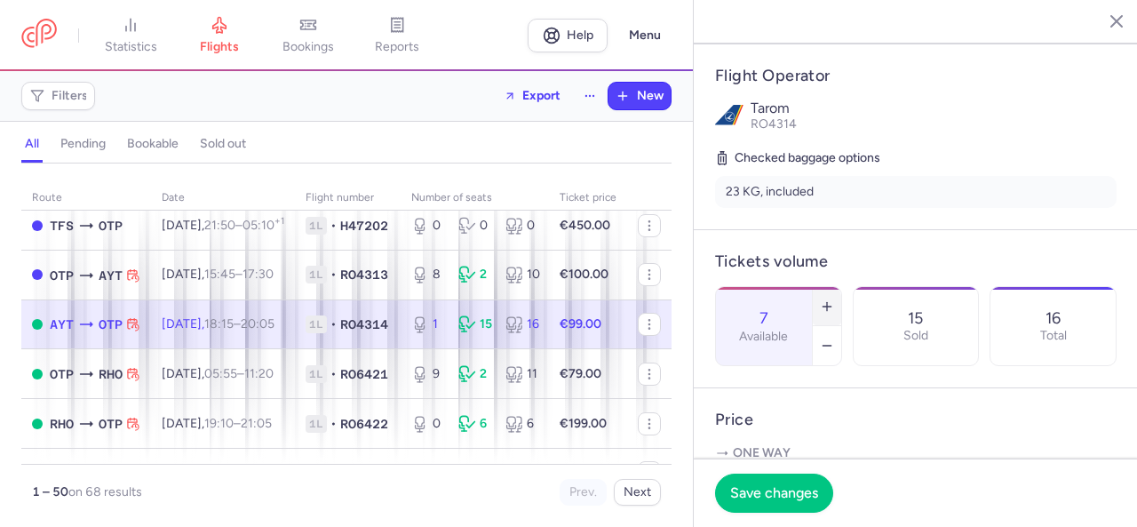
click at [834, 299] on icon "button" at bounding box center [827, 306] width 14 height 14
click at [772, 488] on span "Save changes" at bounding box center [774, 492] width 88 height 16
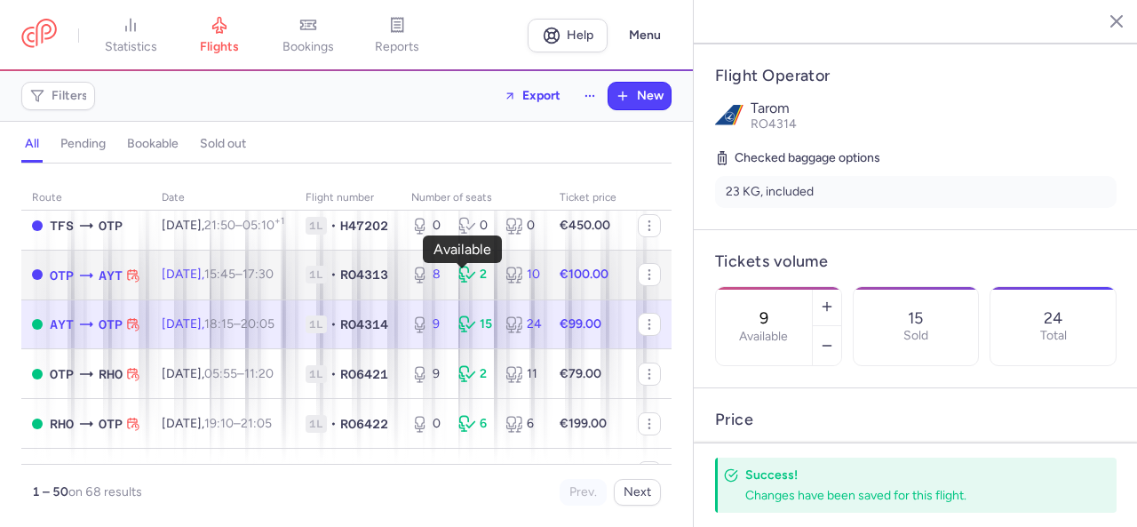
click at [444, 277] on div "8" at bounding box center [427, 274] width 33 height 18
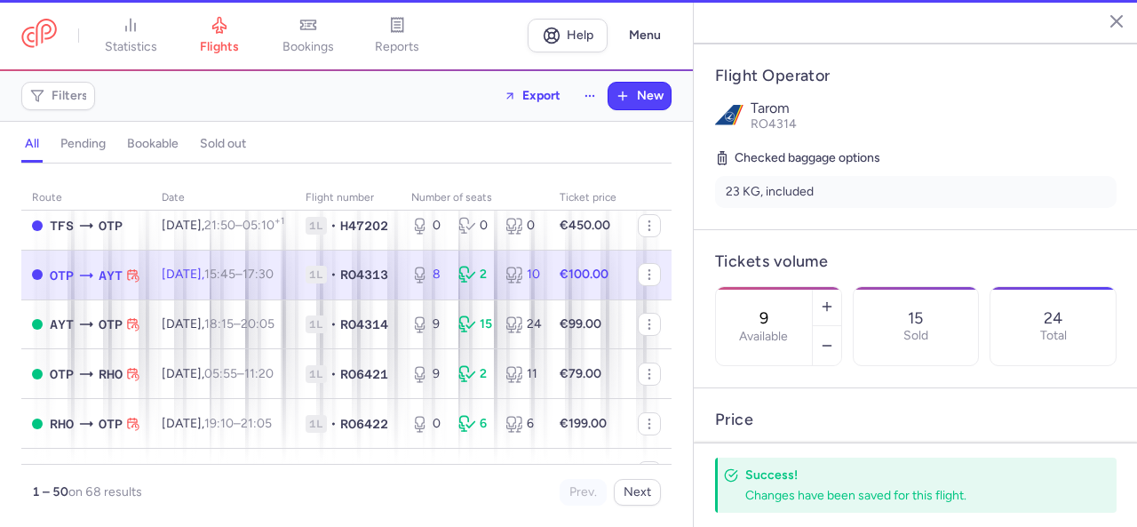
type input "8"
type input "2"
select select "days"
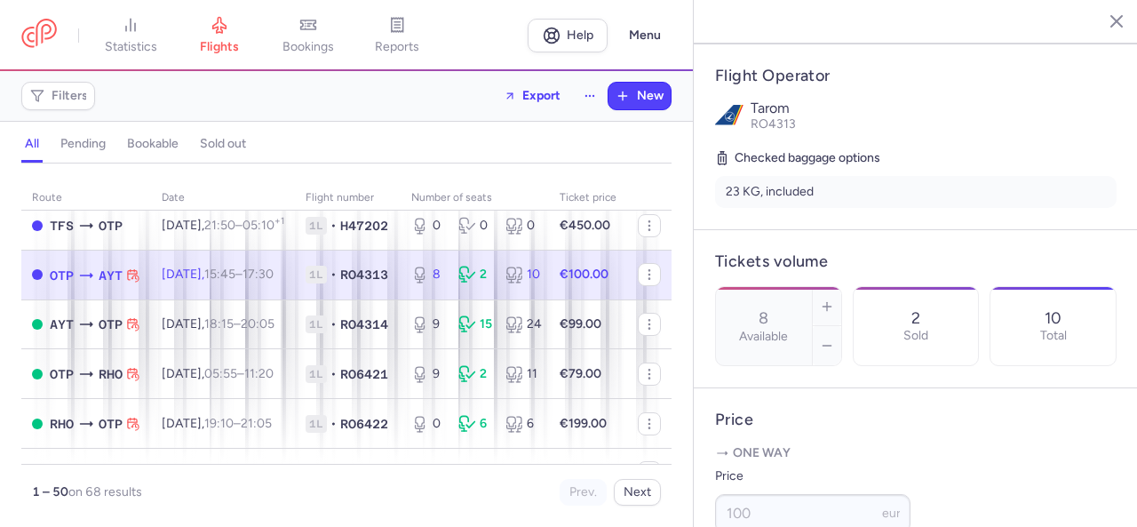
scroll to position [622, 0]
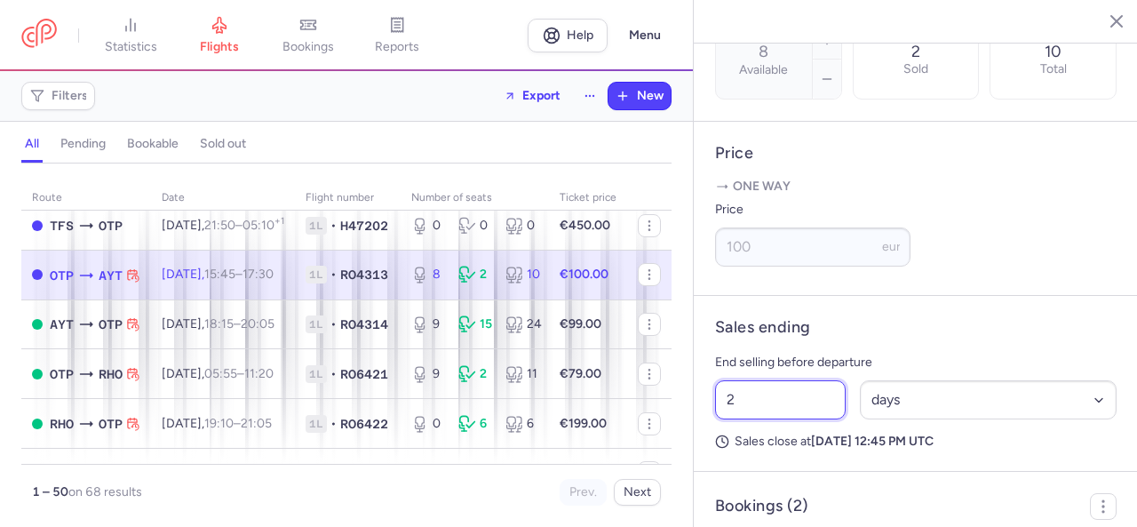
drag, startPoint x: 751, startPoint y: 422, endPoint x: 687, endPoint y: 429, distance: 64.3
click at [687, 429] on div "statistics flights bookings reports Help Menu Filters Export New all pending bo…" at bounding box center [568, 263] width 1137 height 527
type input "10"
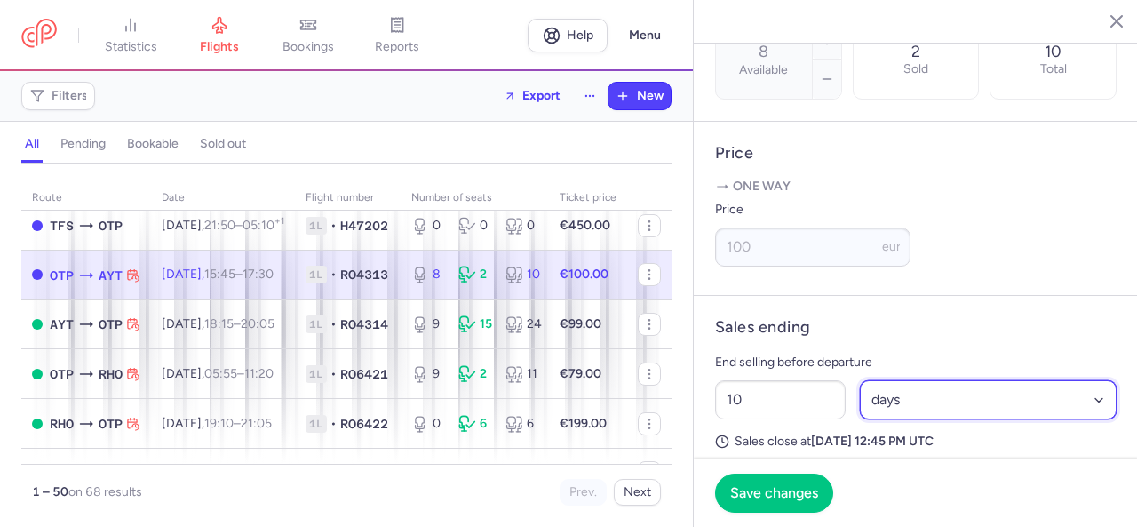
click at [906, 416] on select "Select an option hours days" at bounding box center [988, 399] width 257 height 39
select select "hours"
click at [860, 404] on select "Select an option hours days" at bounding box center [988, 399] width 257 height 39
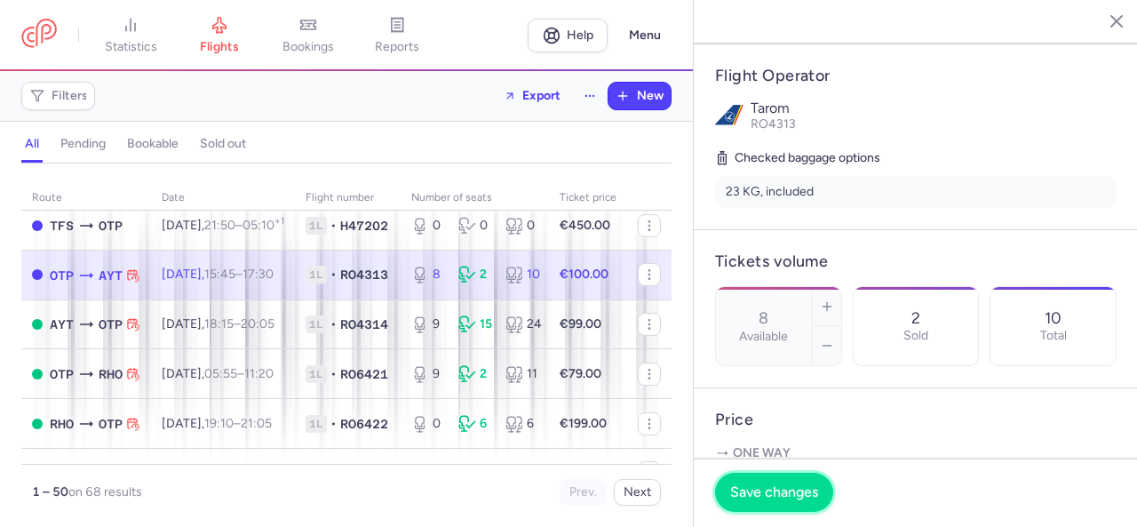
click at [772, 489] on span "Save changes" at bounding box center [774, 492] width 88 height 16
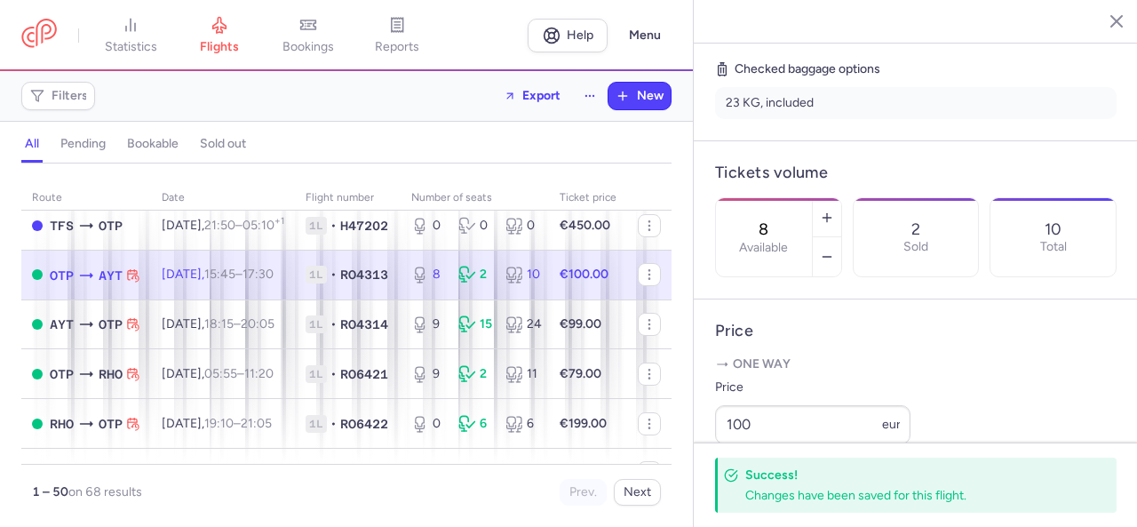
scroll to position [710, 0]
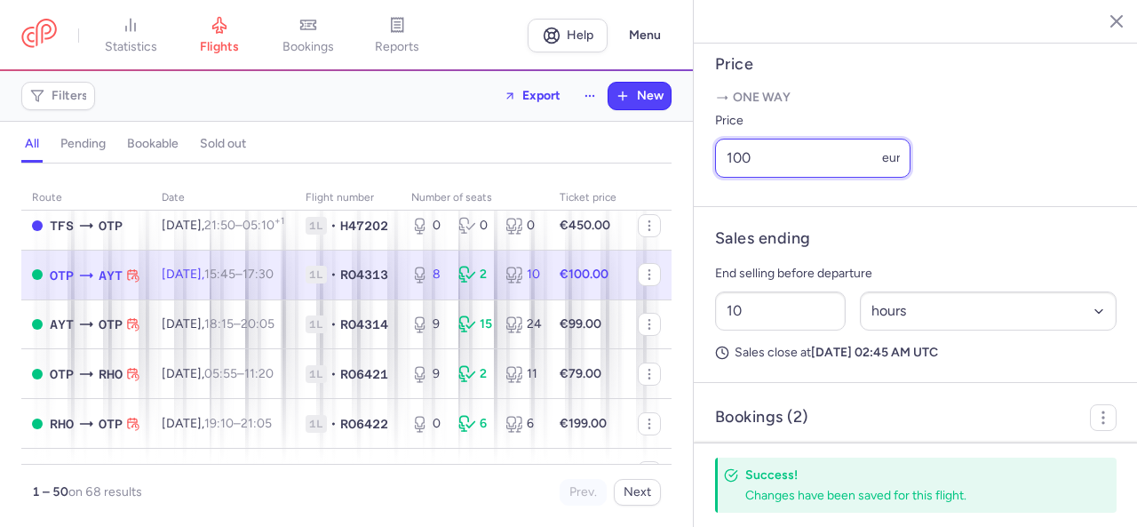
drag, startPoint x: 741, startPoint y: 198, endPoint x: 730, endPoint y: 190, distance: 13.3
click at [730, 178] on input "100" at bounding box center [812, 158] width 195 height 39
type input "1"
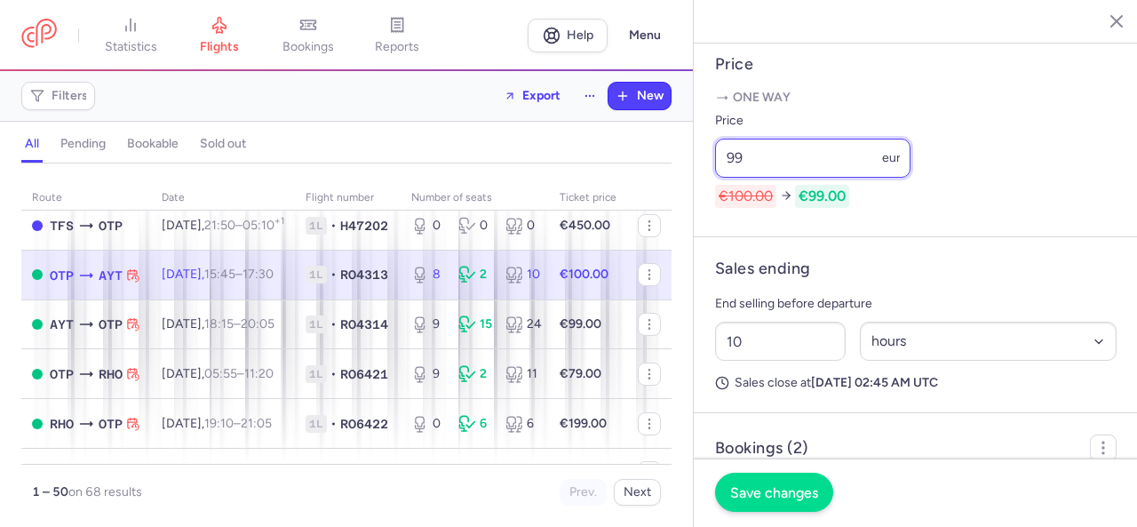
type input "99"
click at [788, 498] on span "Save changes" at bounding box center [774, 492] width 88 height 16
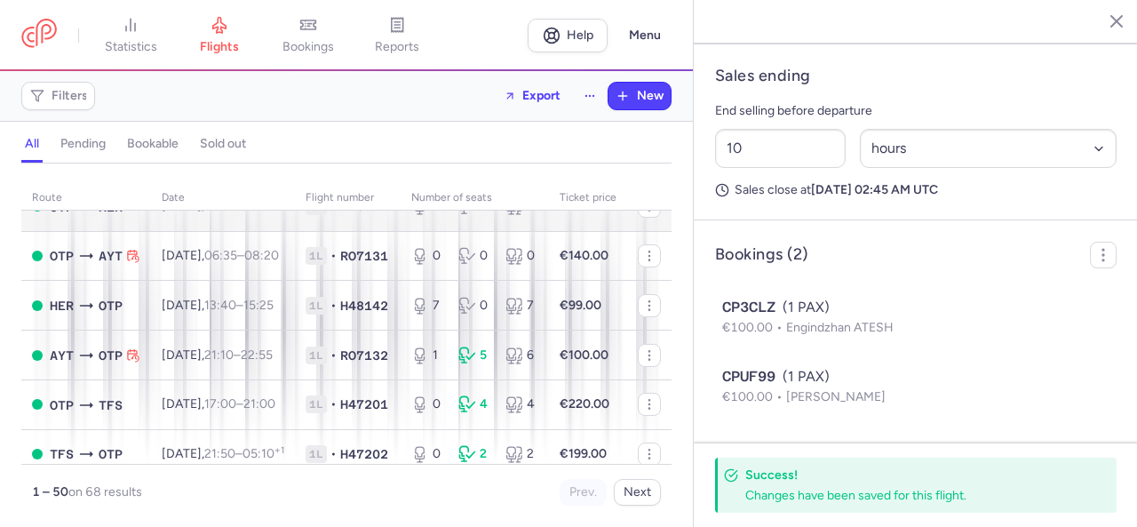
scroll to position [0, 0]
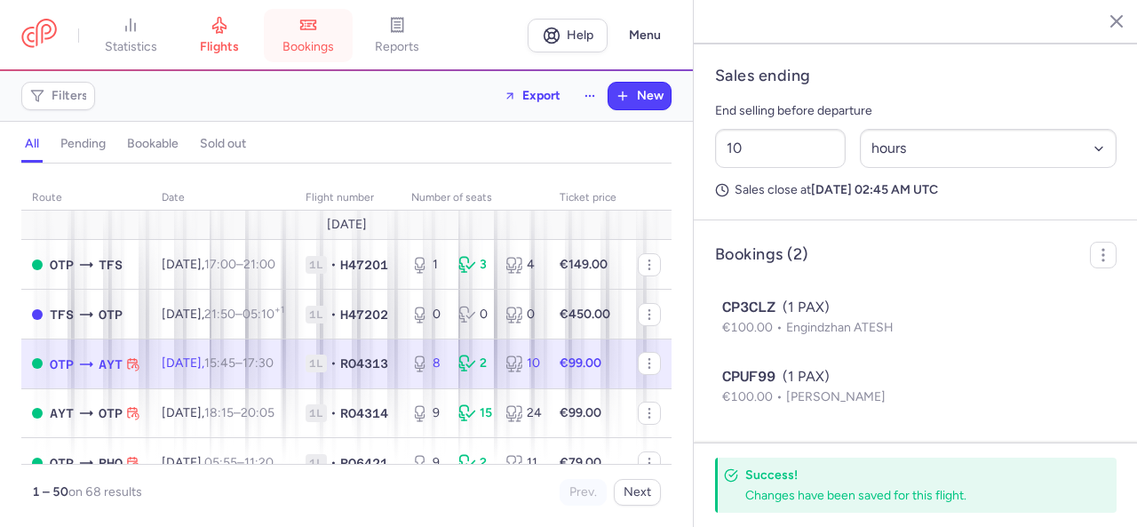
click at [310, 49] on span "bookings" at bounding box center [307, 47] width 51 height 16
